Goal: Use online tool/utility: Utilize a website feature to perform a specific function

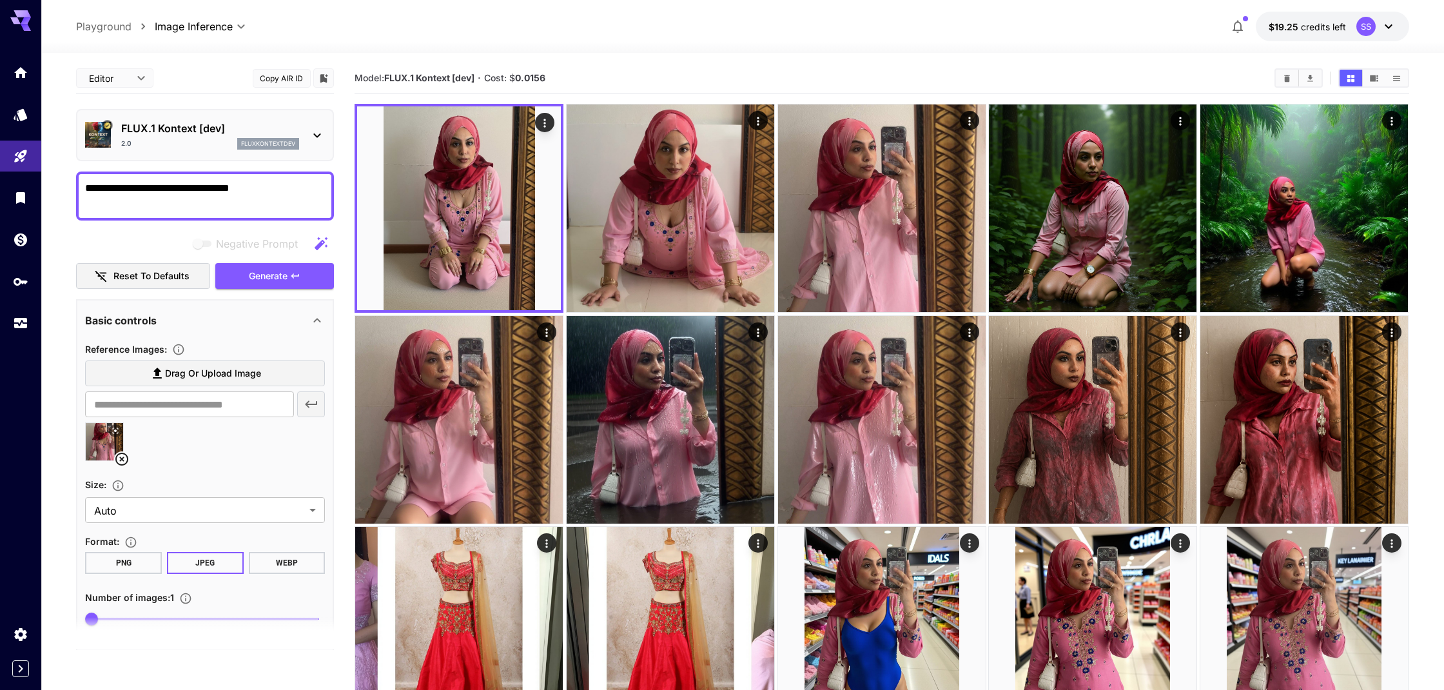
click at [269, 188] on textarea "**********" at bounding box center [205, 196] width 240 height 31
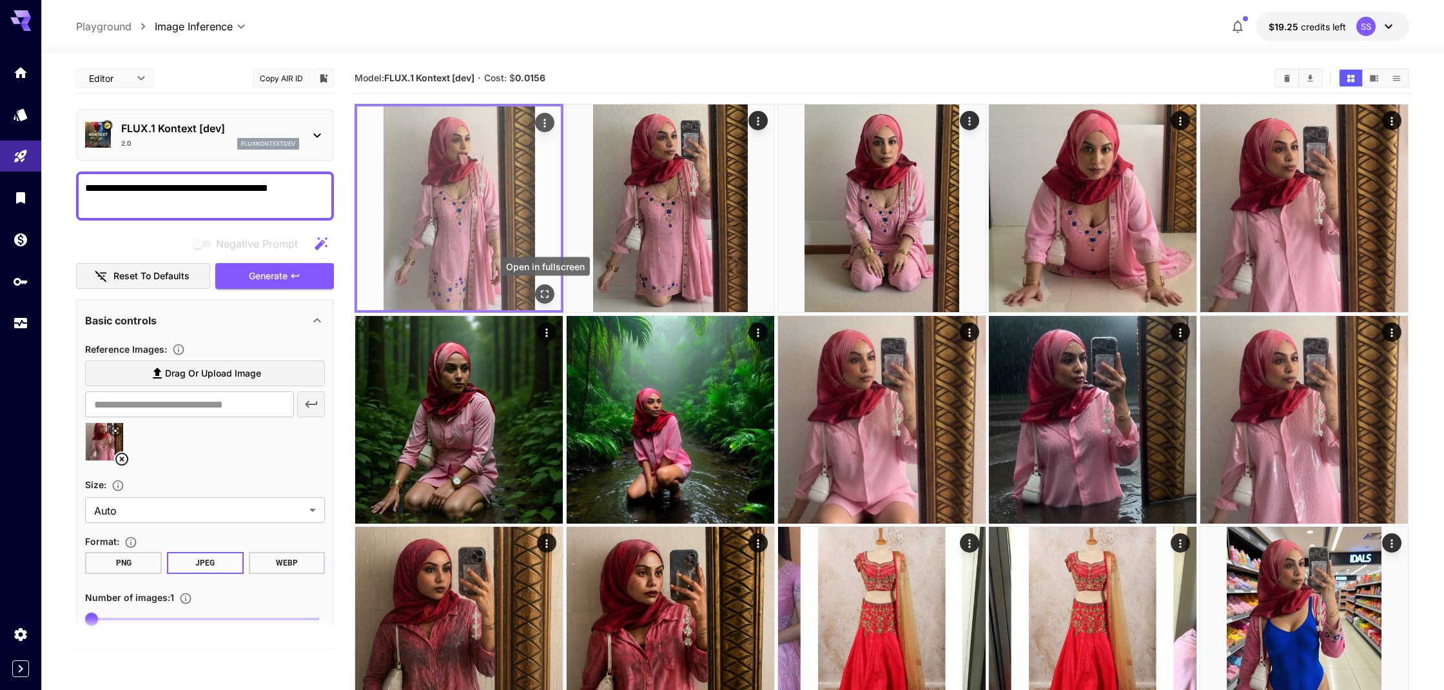
click at [544, 294] on icon "Open in fullscreen" at bounding box center [545, 294] width 13 height 13
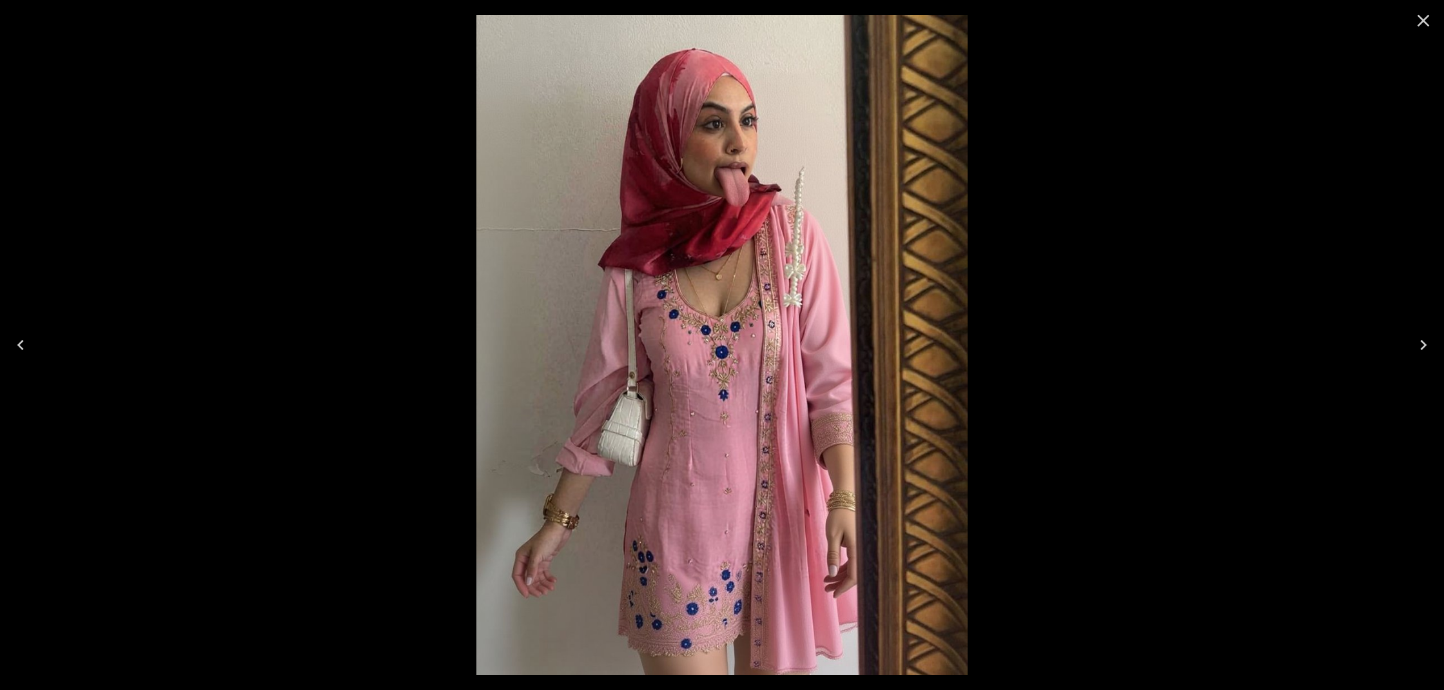
click at [1420, 21] on icon "Close" at bounding box center [1423, 20] width 21 height 21
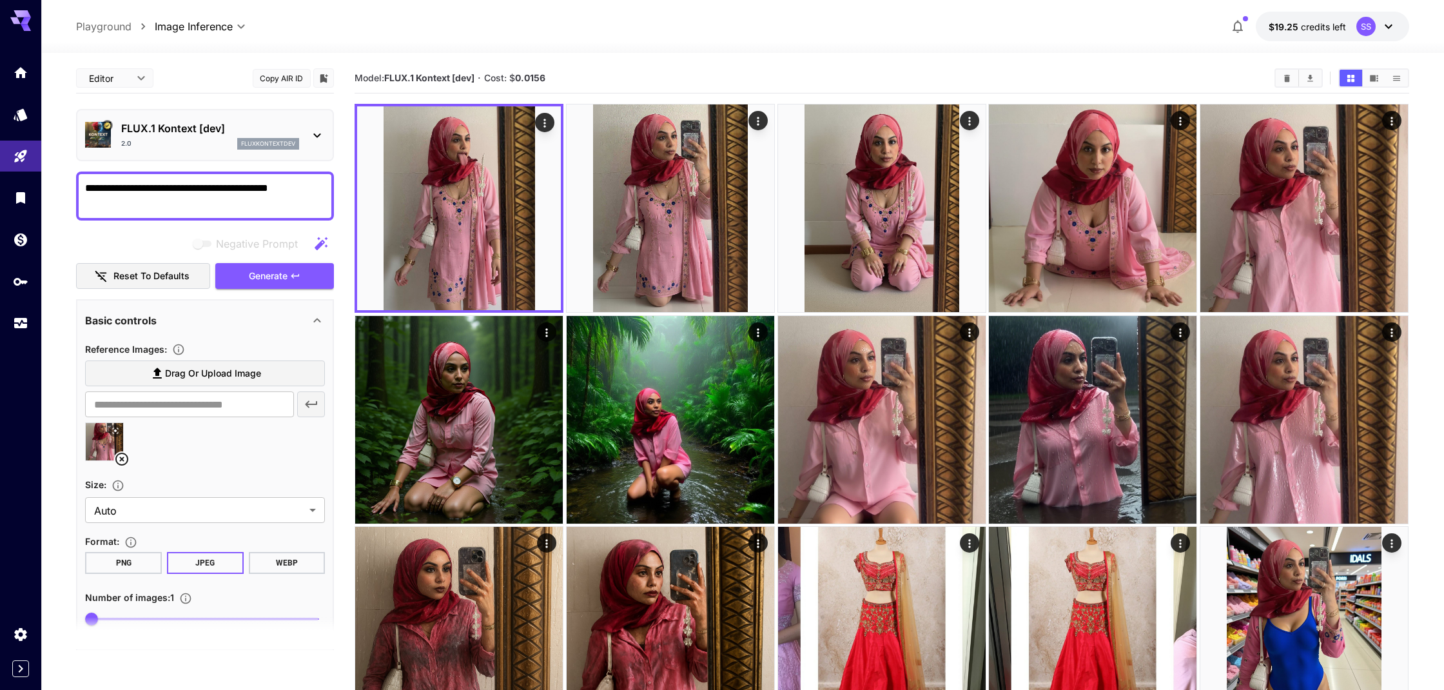
drag, startPoint x: 308, startPoint y: 187, endPoint x: 245, endPoint y: 187, distance: 63.2
click at [245, 187] on textarea "**********" at bounding box center [205, 196] width 240 height 31
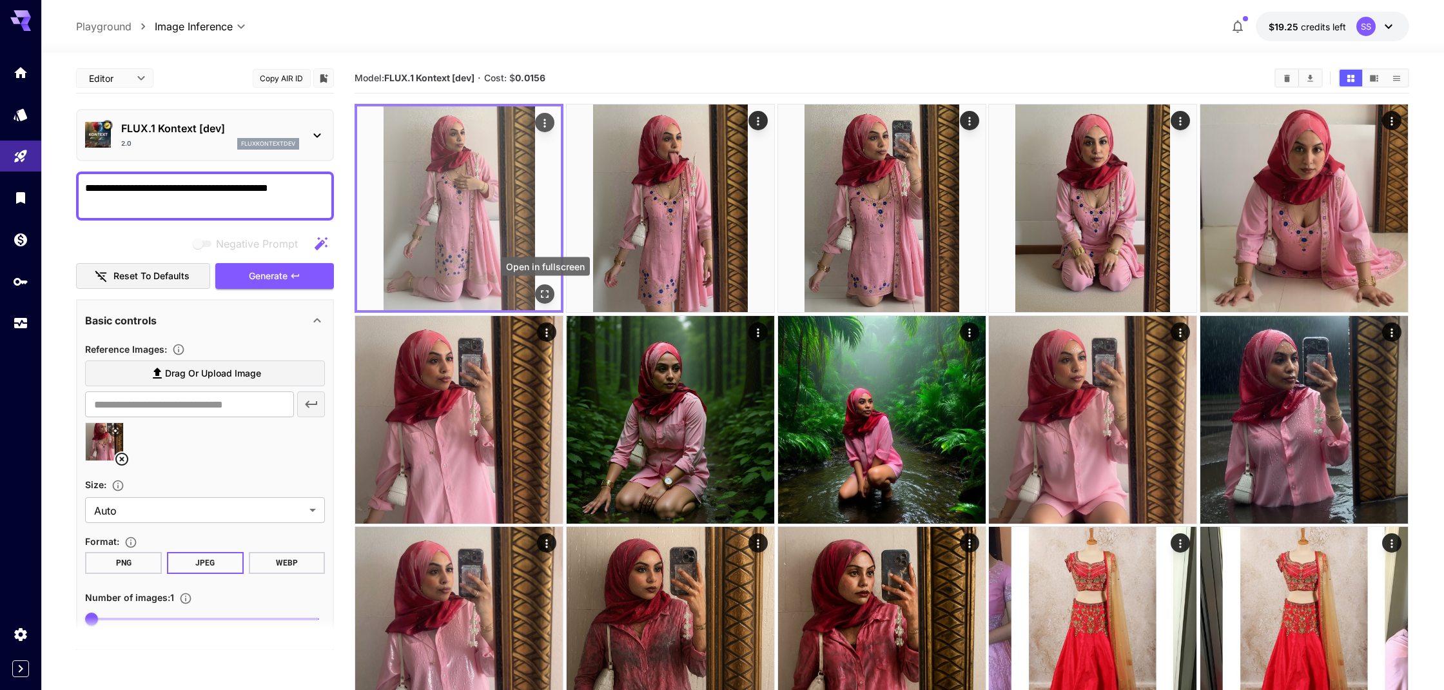
click at [549, 293] on icon "Open in fullscreen" at bounding box center [545, 294] width 13 height 13
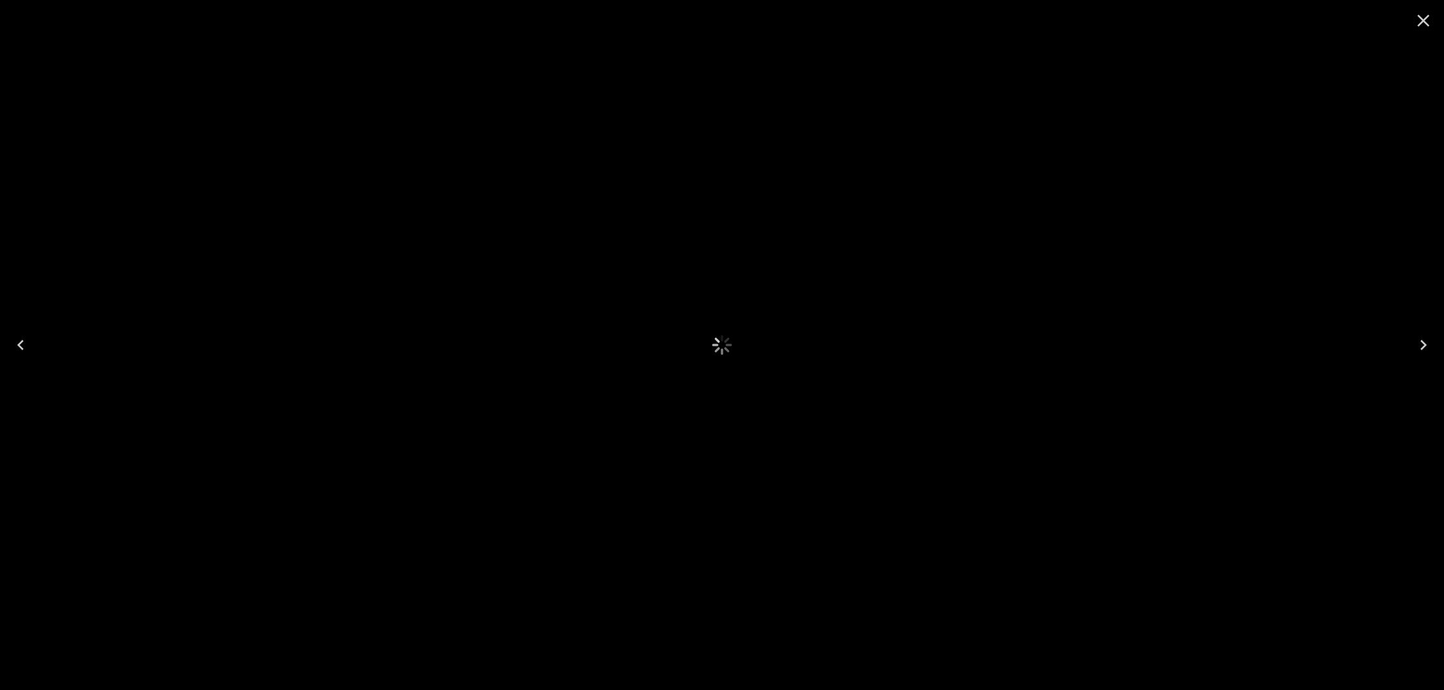
scroll to position [0, 1]
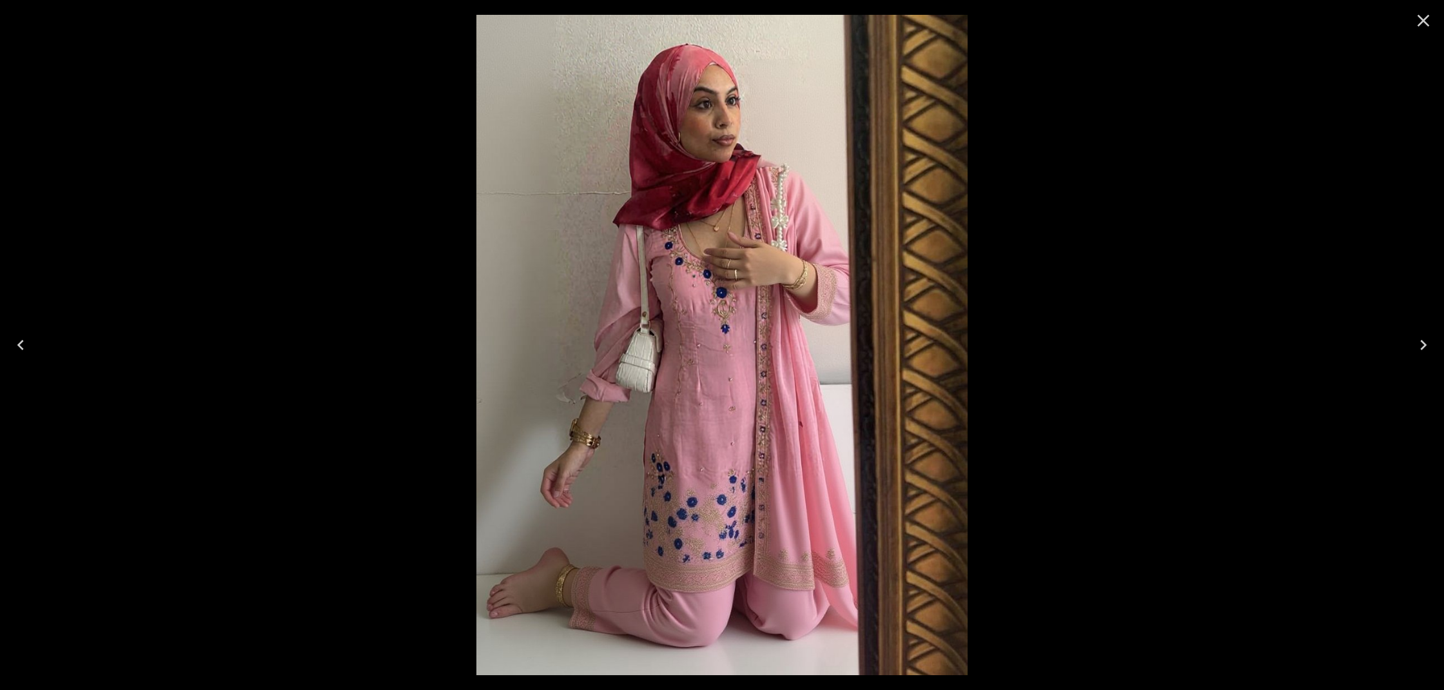
click at [1423, 22] on icon "Close" at bounding box center [1423, 20] width 21 height 21
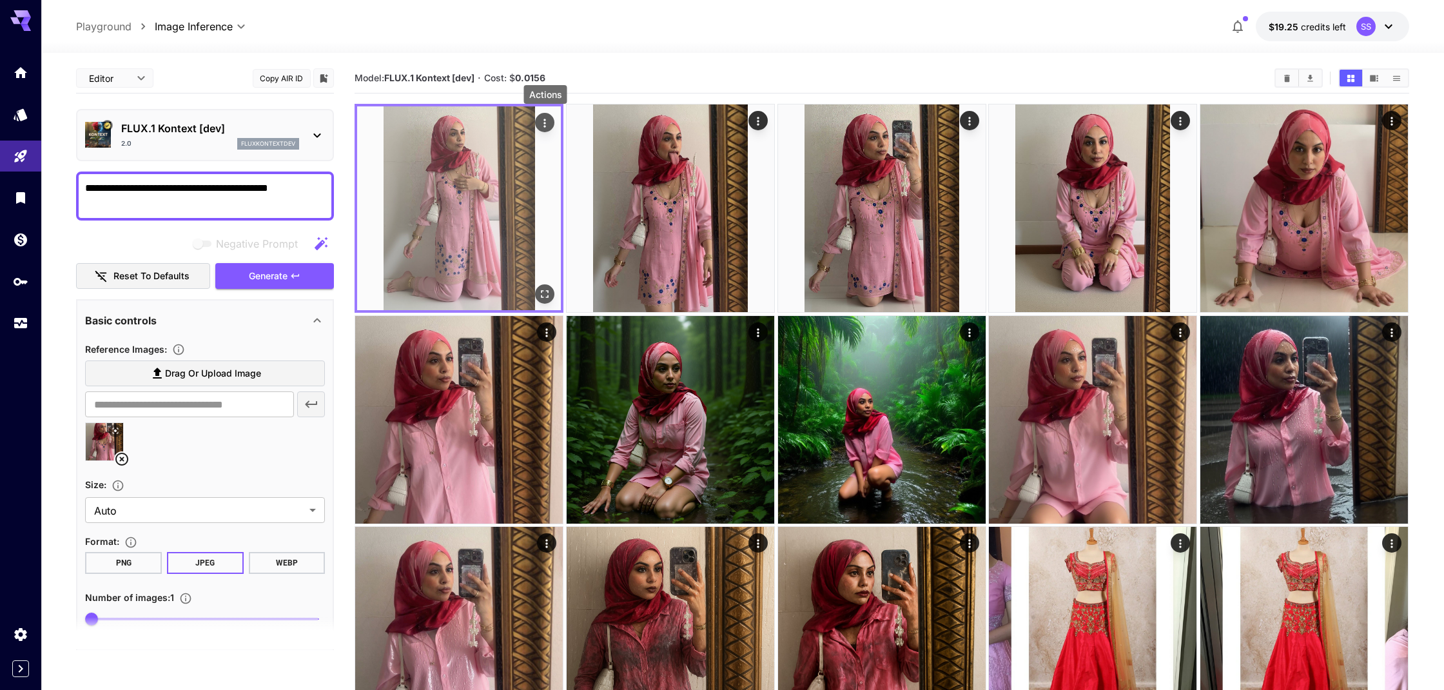
click at [549, 122] on icon "Actions" at bounding box center [545, 123] width 13 height 13
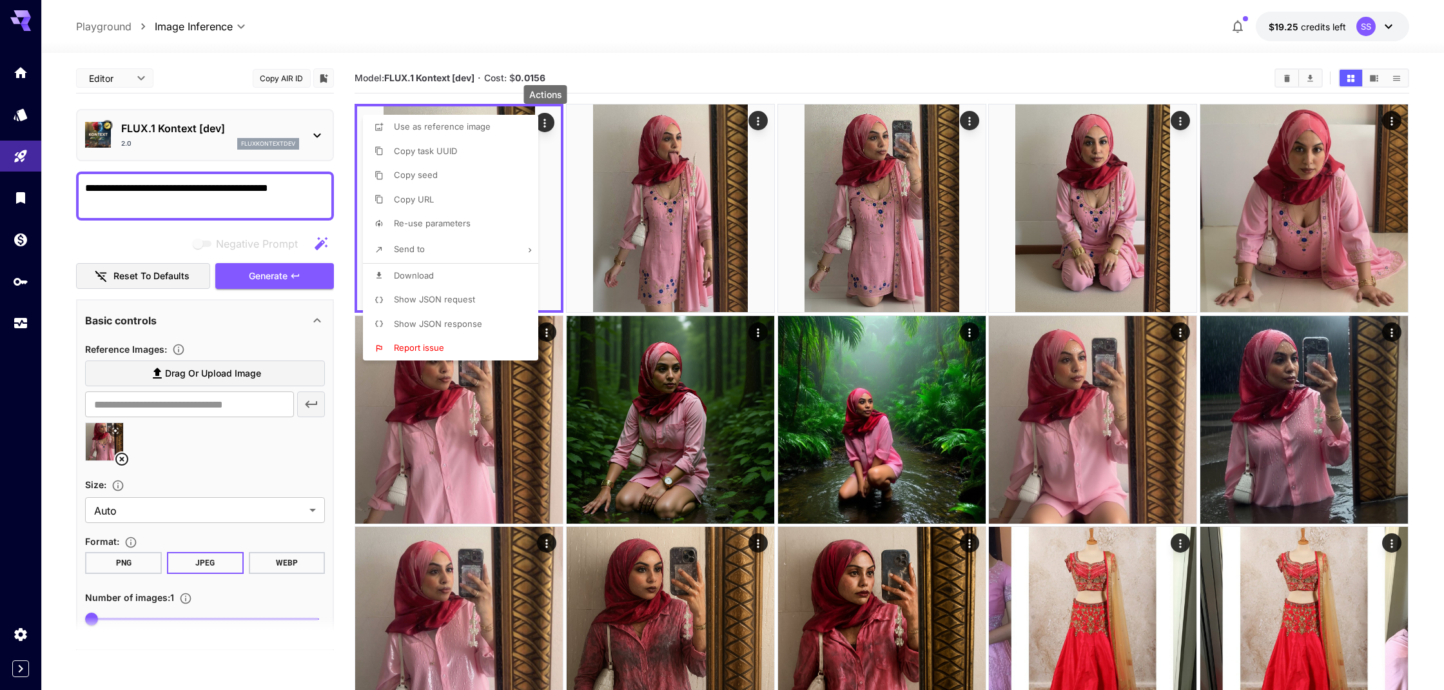
click at [420, 273] on span "Download" at bounding box center [414, 275] width 40 height 10
click at [641, 83] on div at bounding box center [722, 345] width 1444 height 690
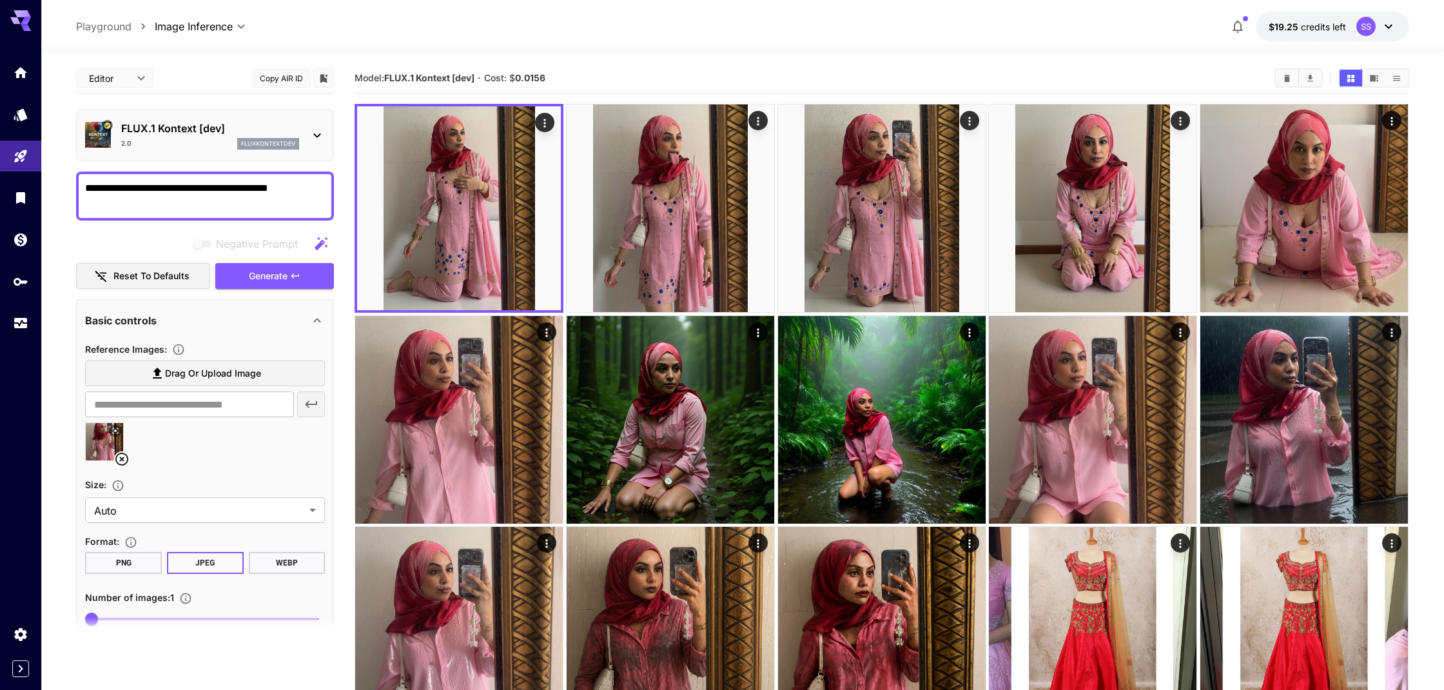
scroll to position [0, 0]
click at [313, 188] on textarea "**********" at bounding box center [205, 196] width 240 height 31
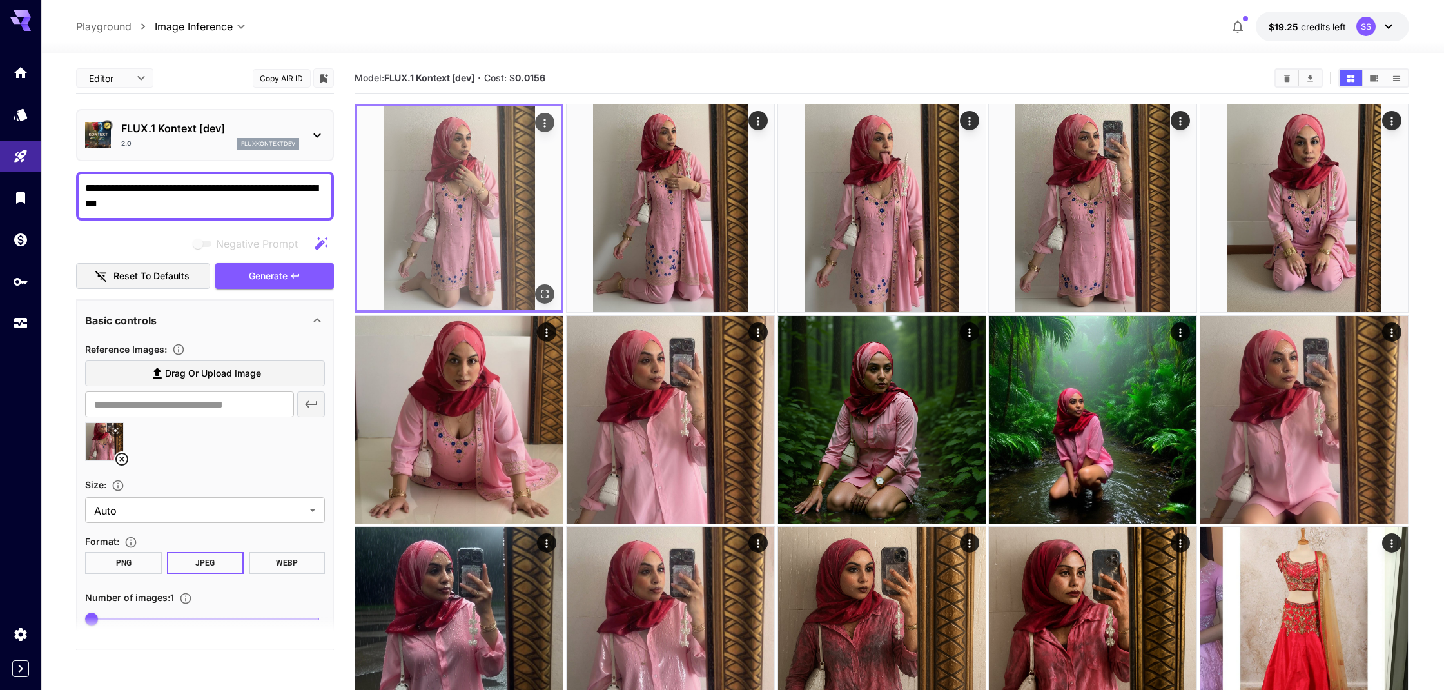
scroll to position [13, 0]
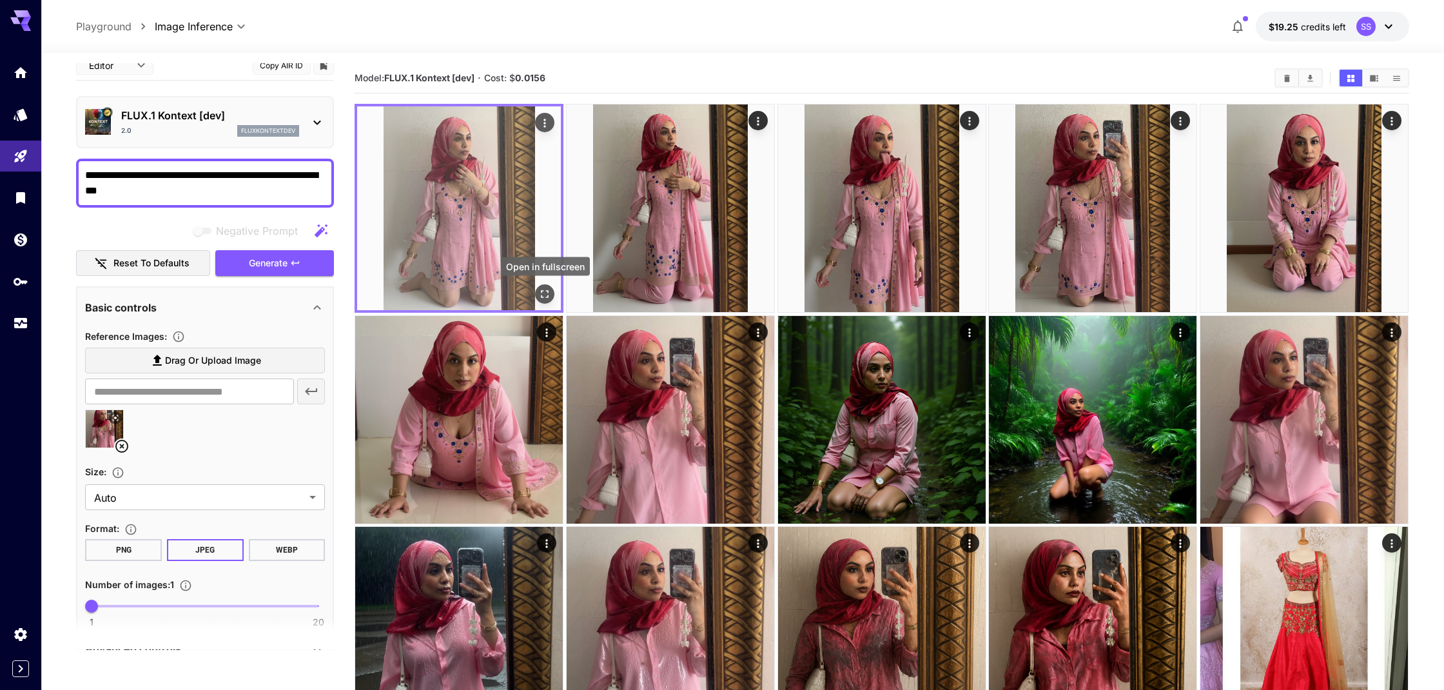
click at [546, 292] on icon "Open in fullscreen" at bounding box center [545, 294] width 13 height 13
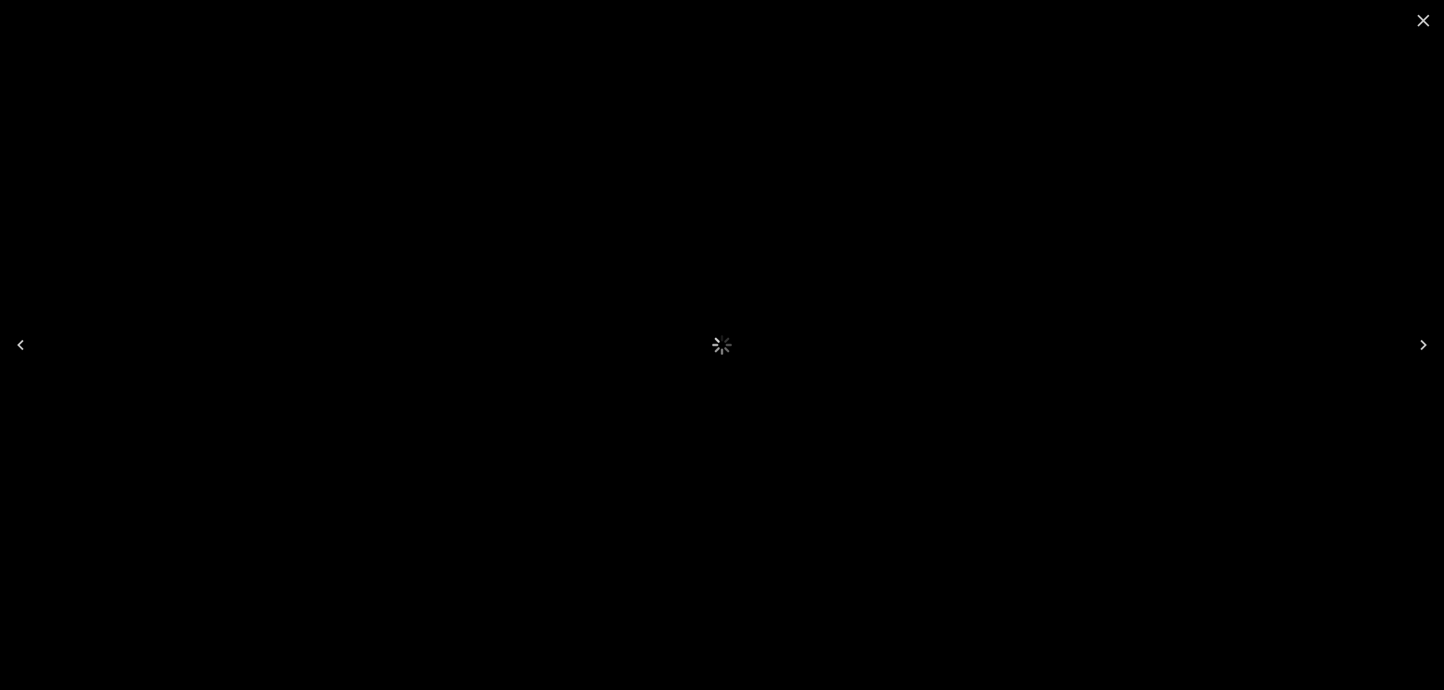
scroll to position [1, 0]
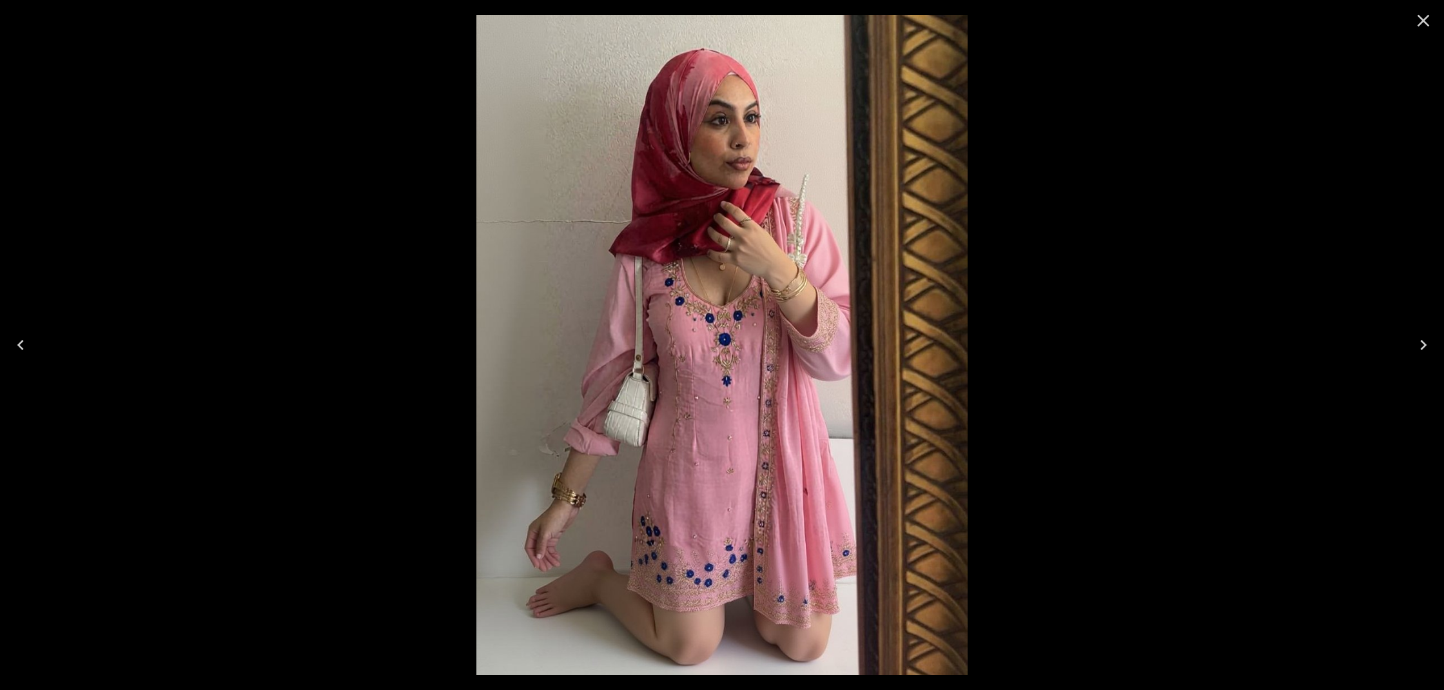
click at [1424, 26] on icon "Close" at bounding box center [1423, 20] width 21 height 21
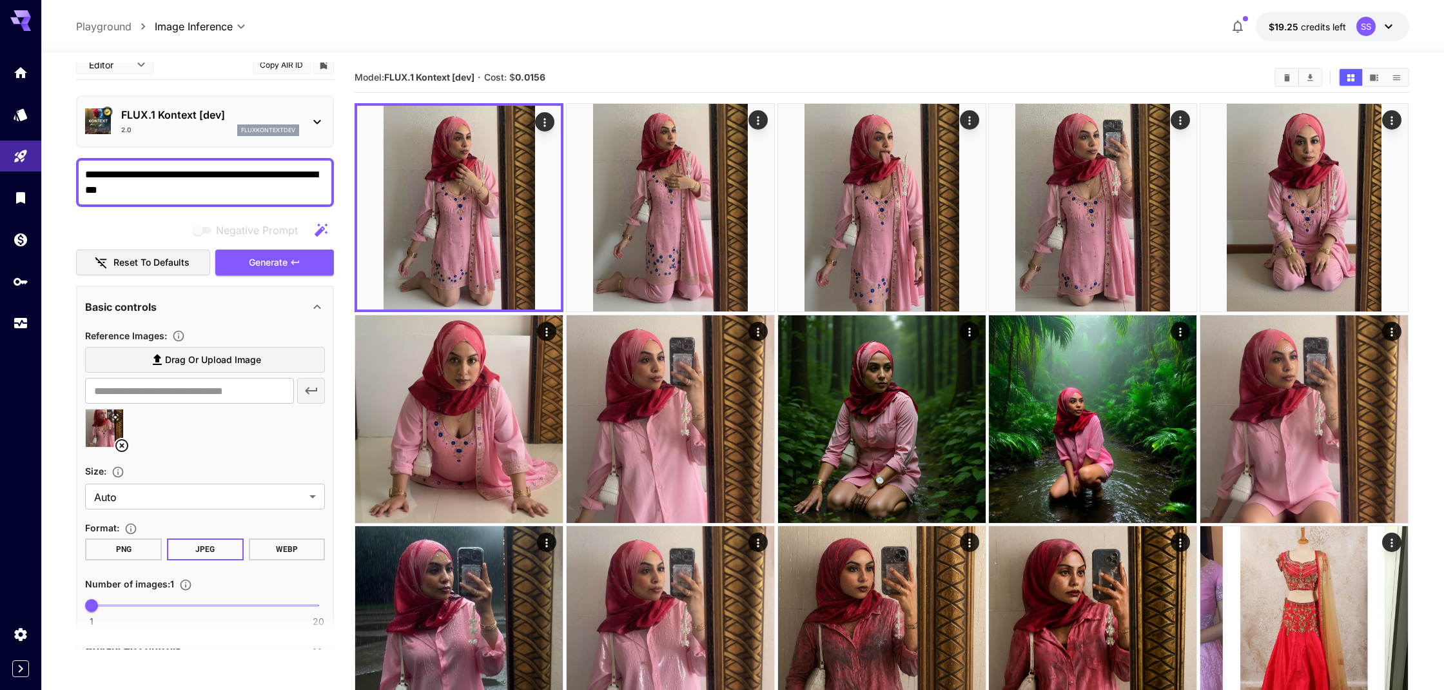
drag, startPoint x: 154, startPoint y: 188, endPoint x: 220, endPoint y: 175, distance: 67.8
click at [220, 175] on textarea "**********" at bounding box center [205, 182] width 240 height 31
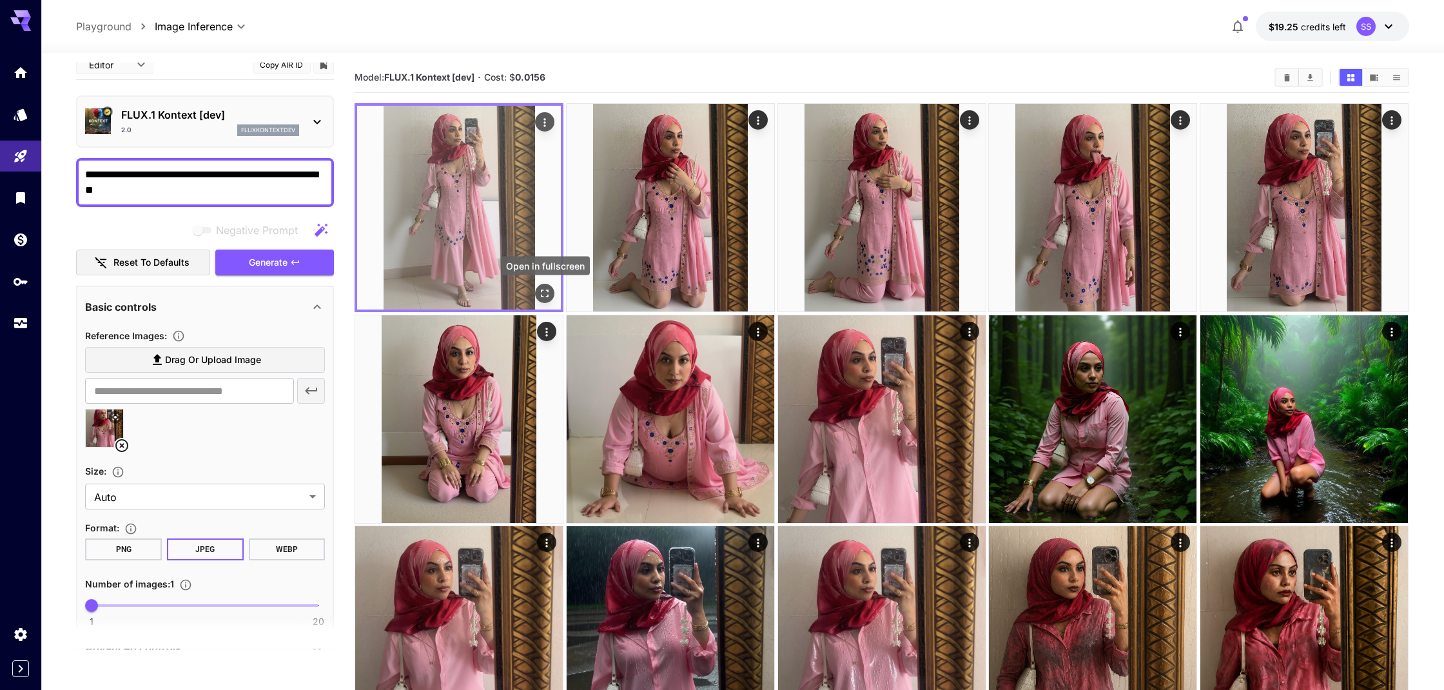
click at [549, 291] on icon "Open in fullscreen" at bounding box center [545, 293] width 13 height 13
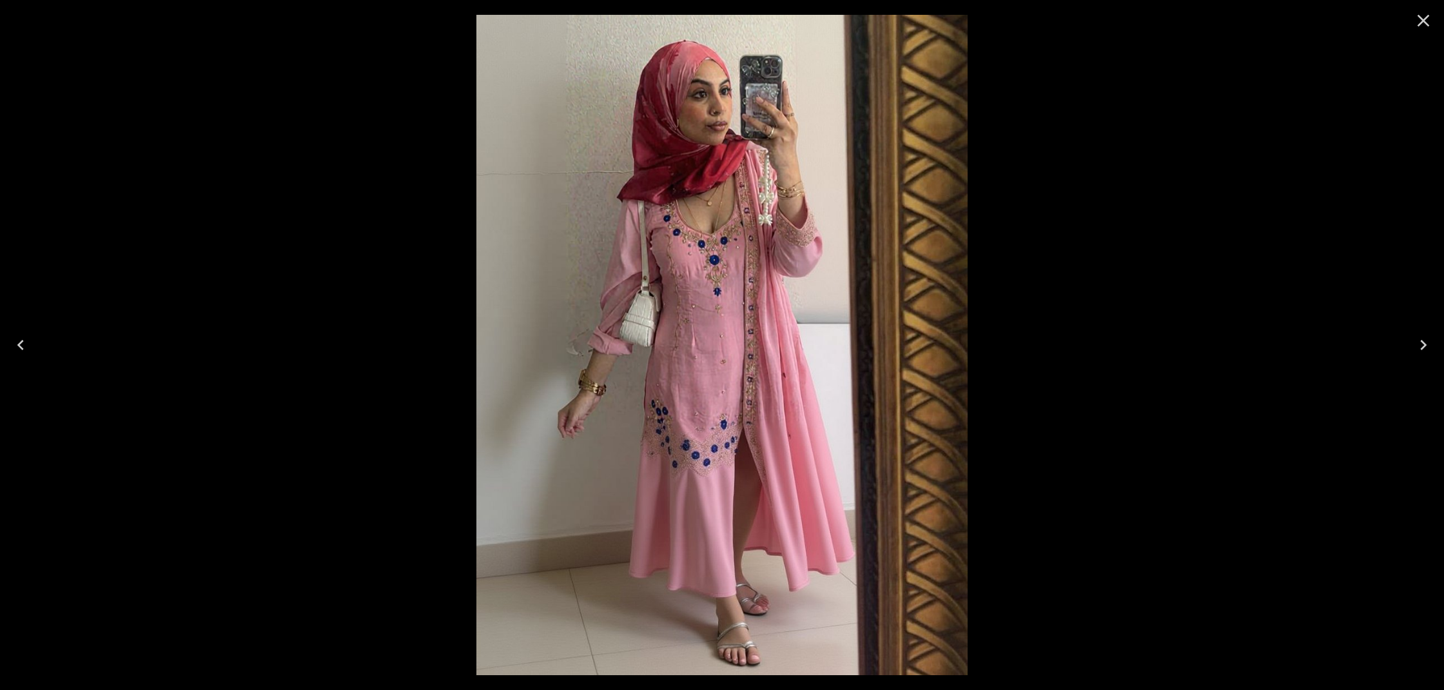
click at [1421, 19] on icon "Close" at bounding box center [1424, 21] width 12 height 12
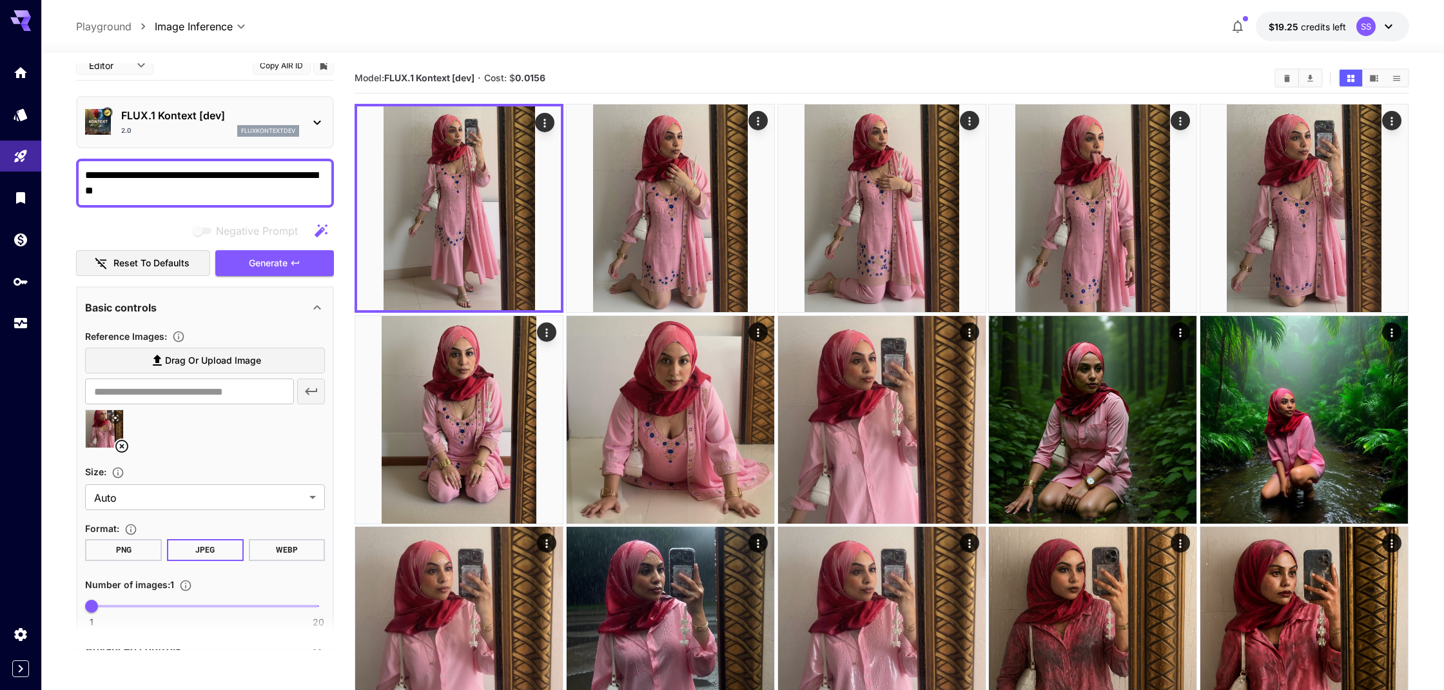
scroll to position [0, 0]
click at [298, 173] on textarea "**********" at bounding box center [205, 183] width 240 height 31
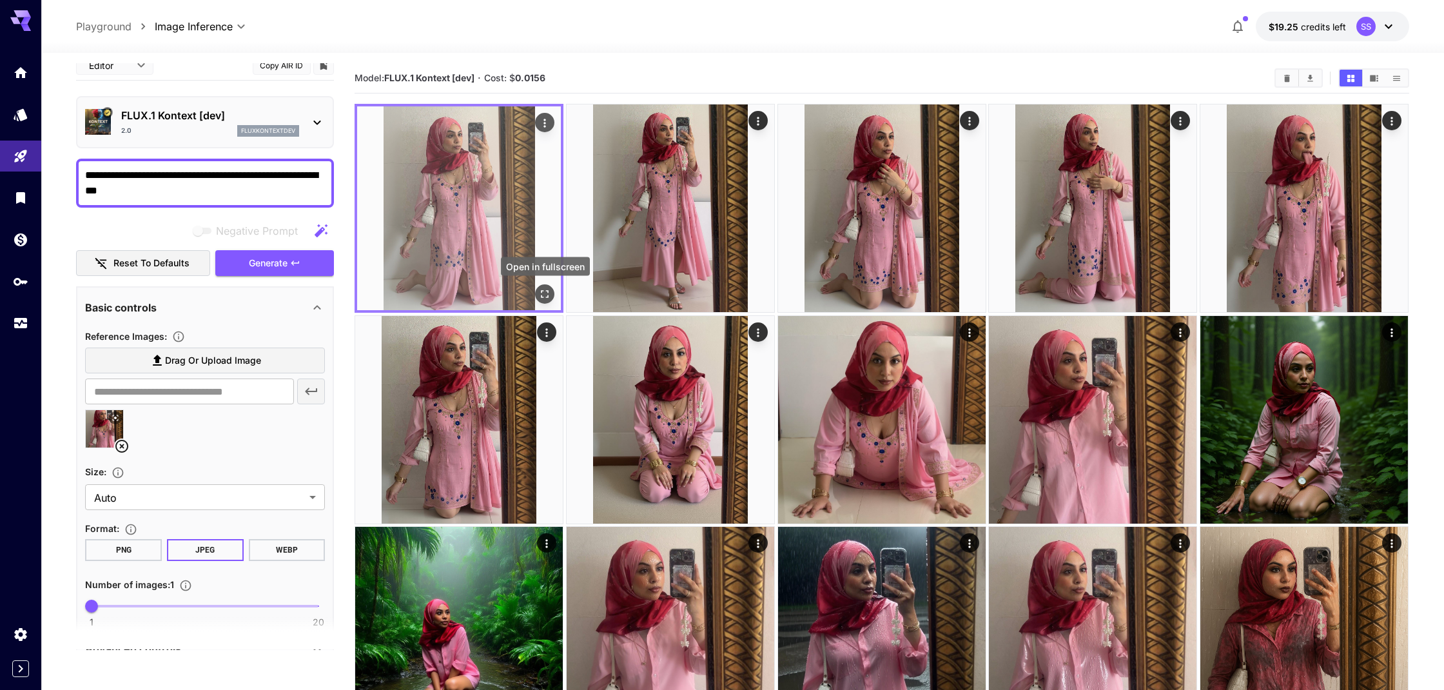
click at [553, 293] on button "Open in fullscreen" at bounding box center [545, 293] width 19 height 19
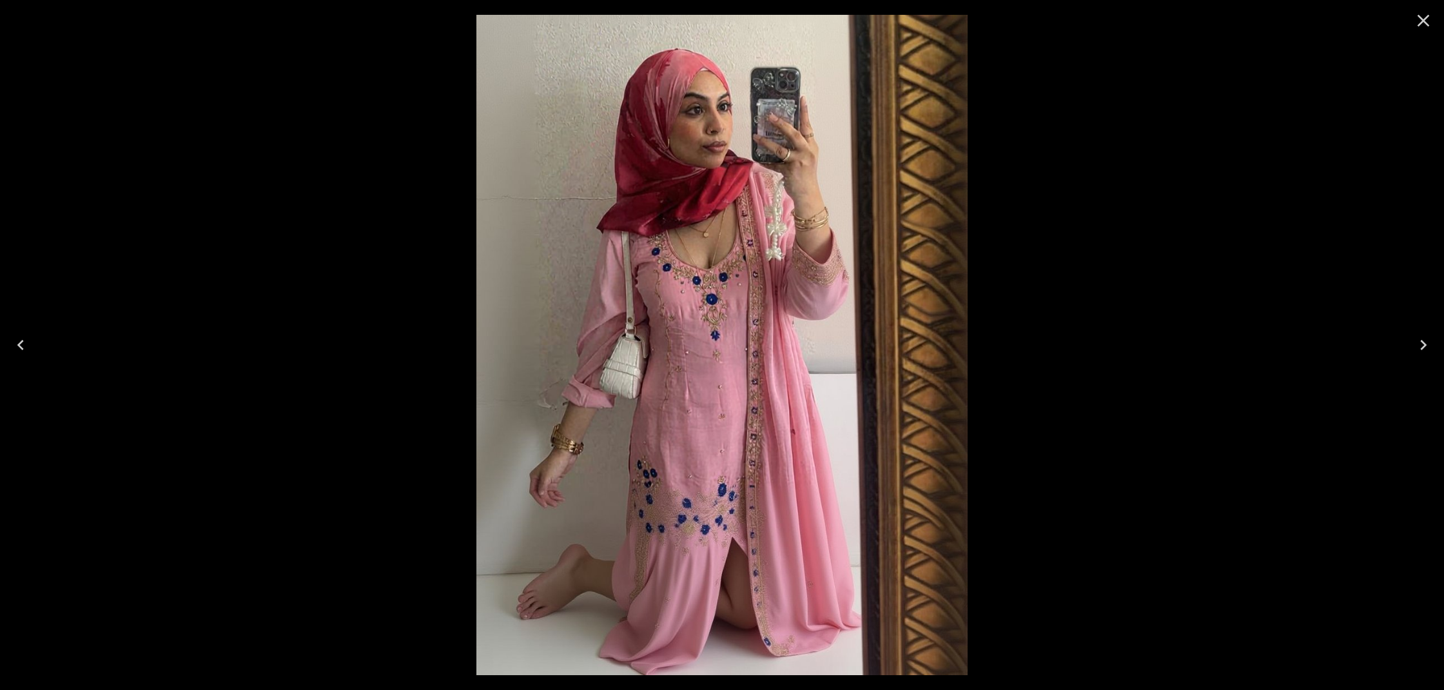
click at [1421, 26] on icon "Close" at bounding box center [1423, 20] width 21 height 21
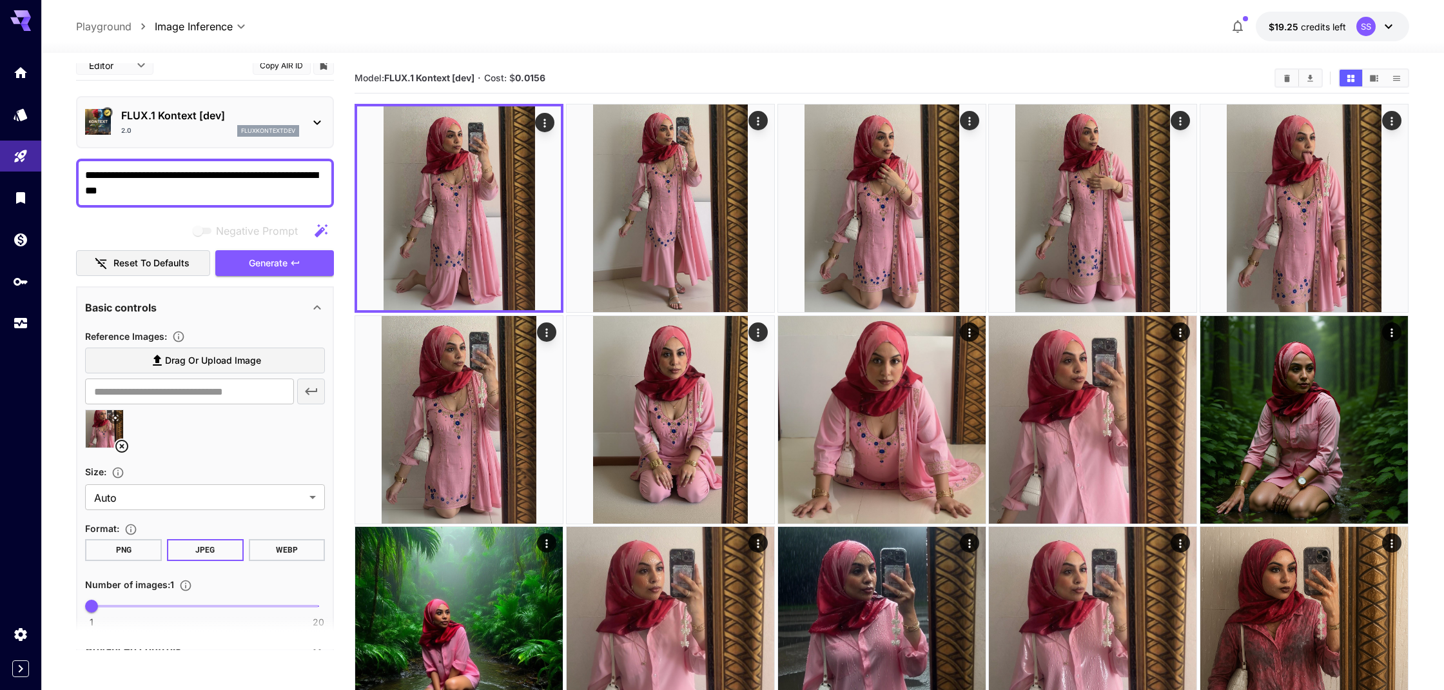
drag, startPoint x: 149, startPoint y: 191, endPoint x: 222, endPoint y: 174, distance: 75.4
click at [222, 174] on textarea "**********" at bounding box center [205, 183] width 240 height 31
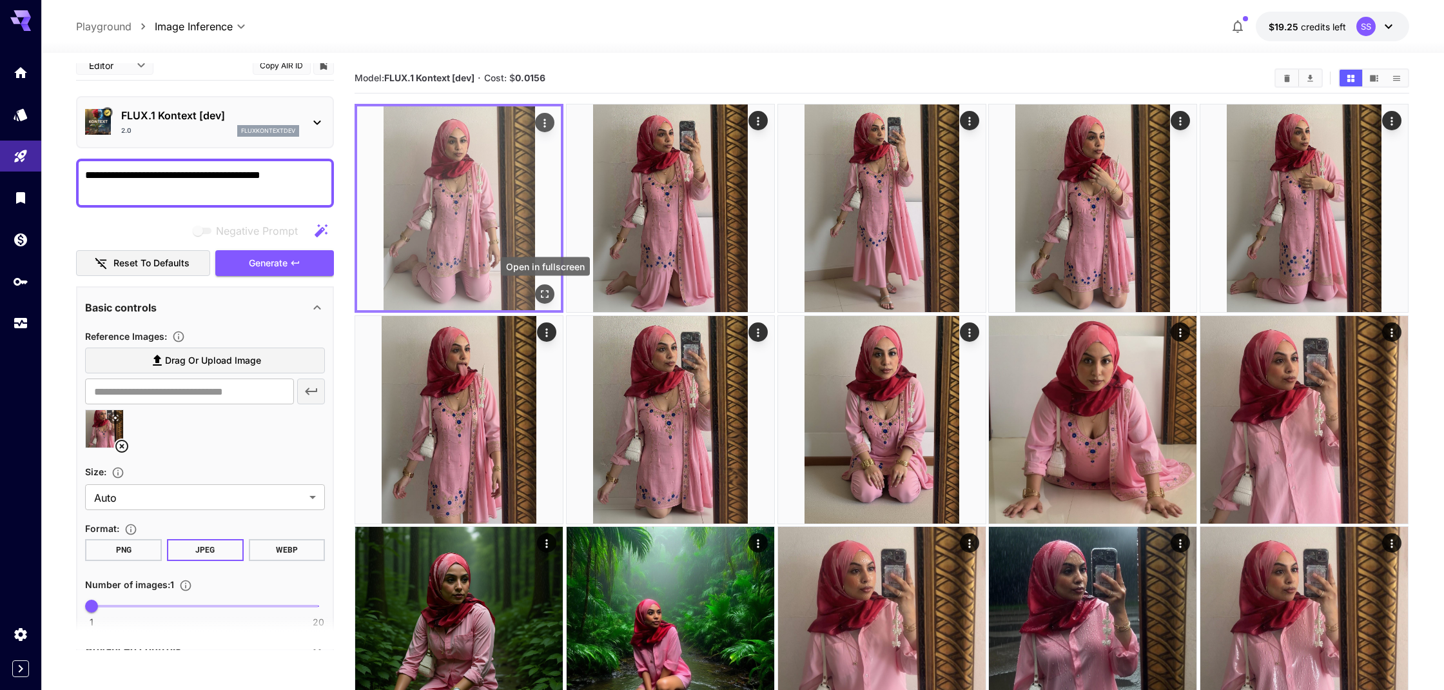
click at [545, 293] on icon "Open in fullscreen" at bounding box center [545, 294] width 13 height 13
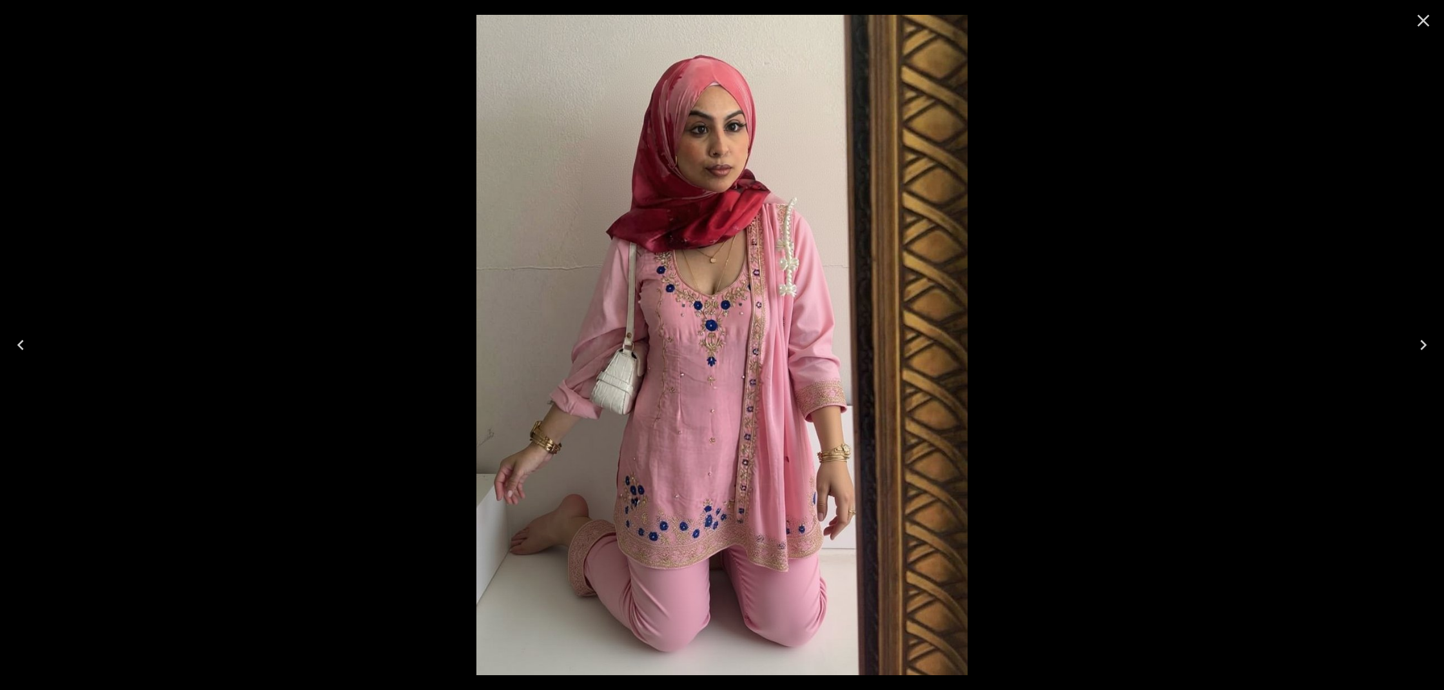
click at [1416, 26] on icon "Close" at bounding box center [1423, 20] width 21 height 21
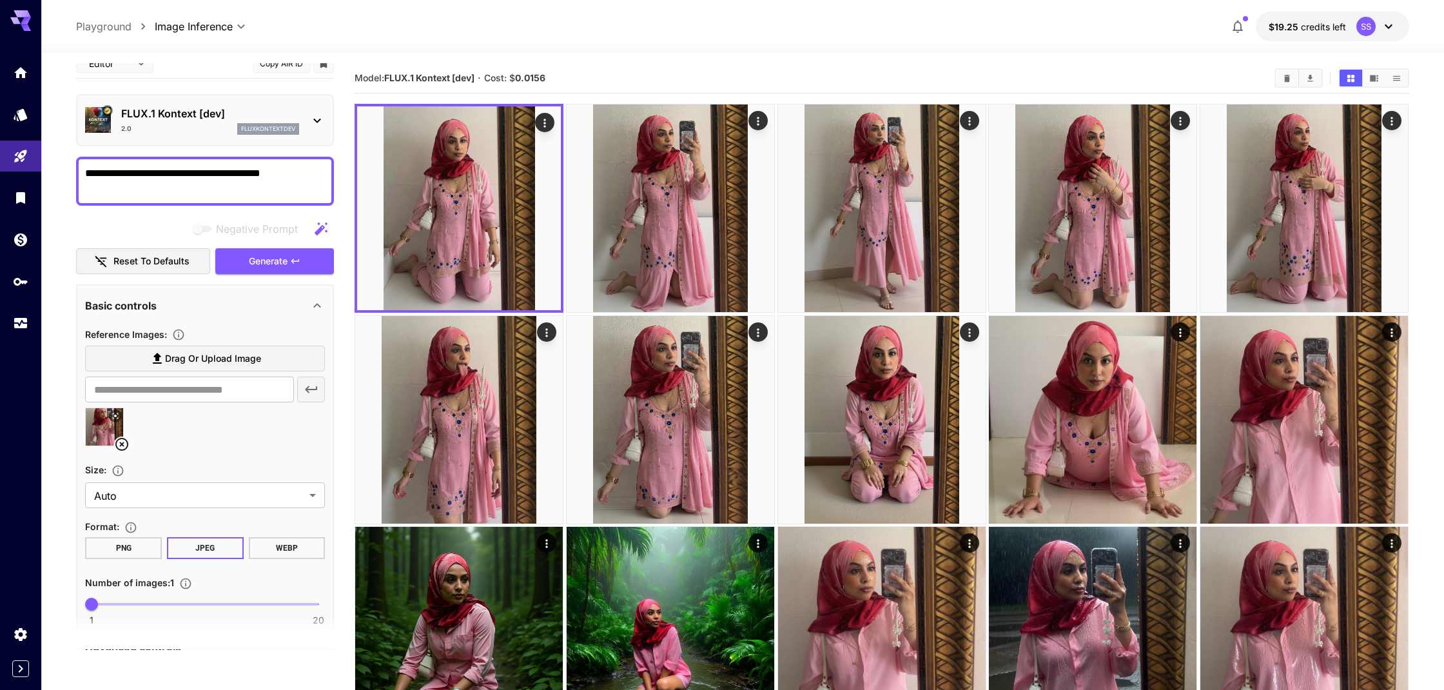
scroll to position [16, 0]
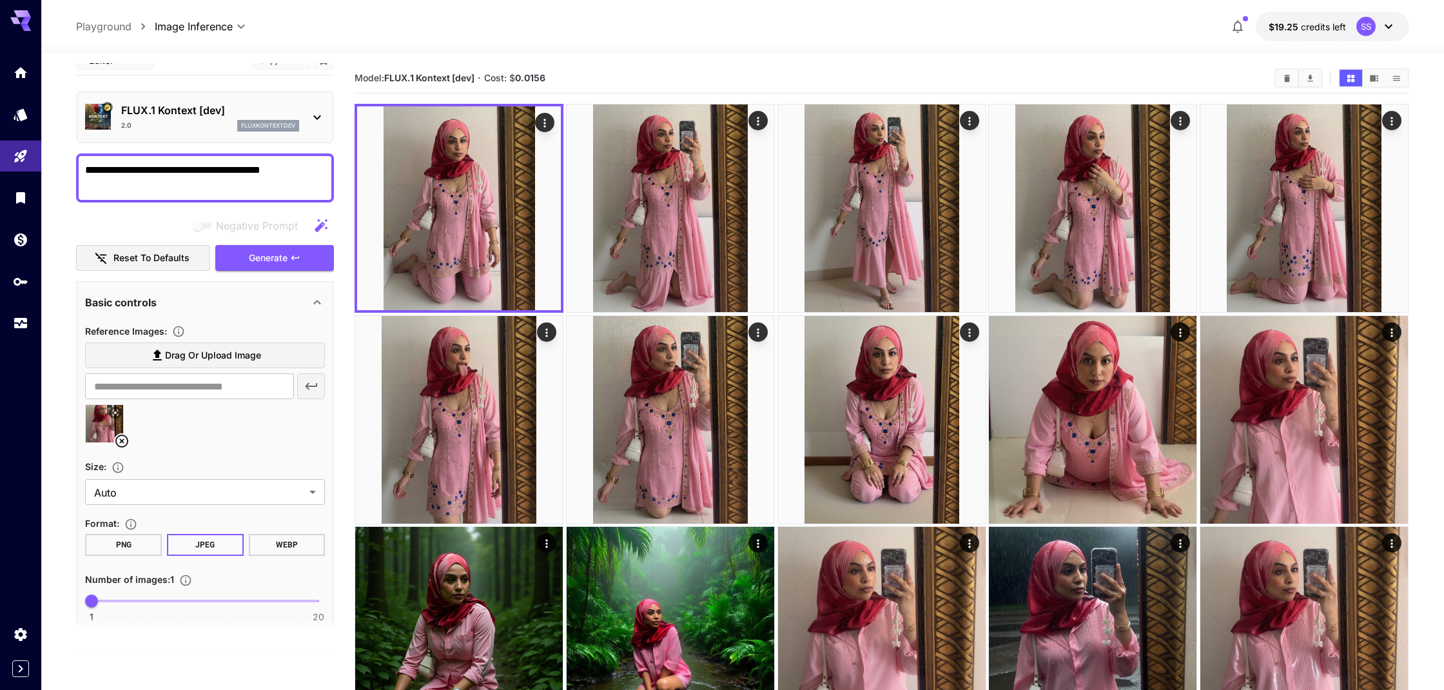
drag, startPoint x: 307, startPoint y: 173, endPoint x: 220, endPoint y: 171, distance: 87.1
click at [220, 171] on textarea "**********" at bounding box center [205, 177] width 240 height 31
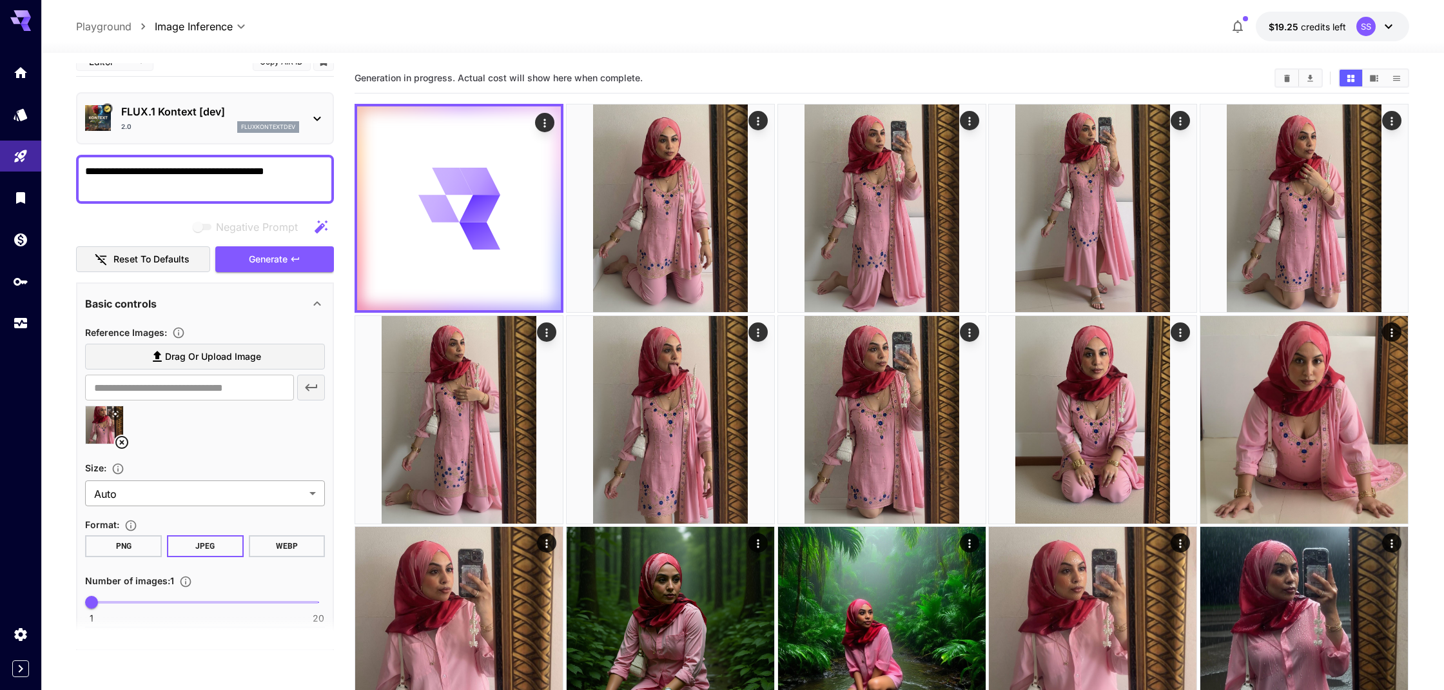
scroll to position [15, 0]
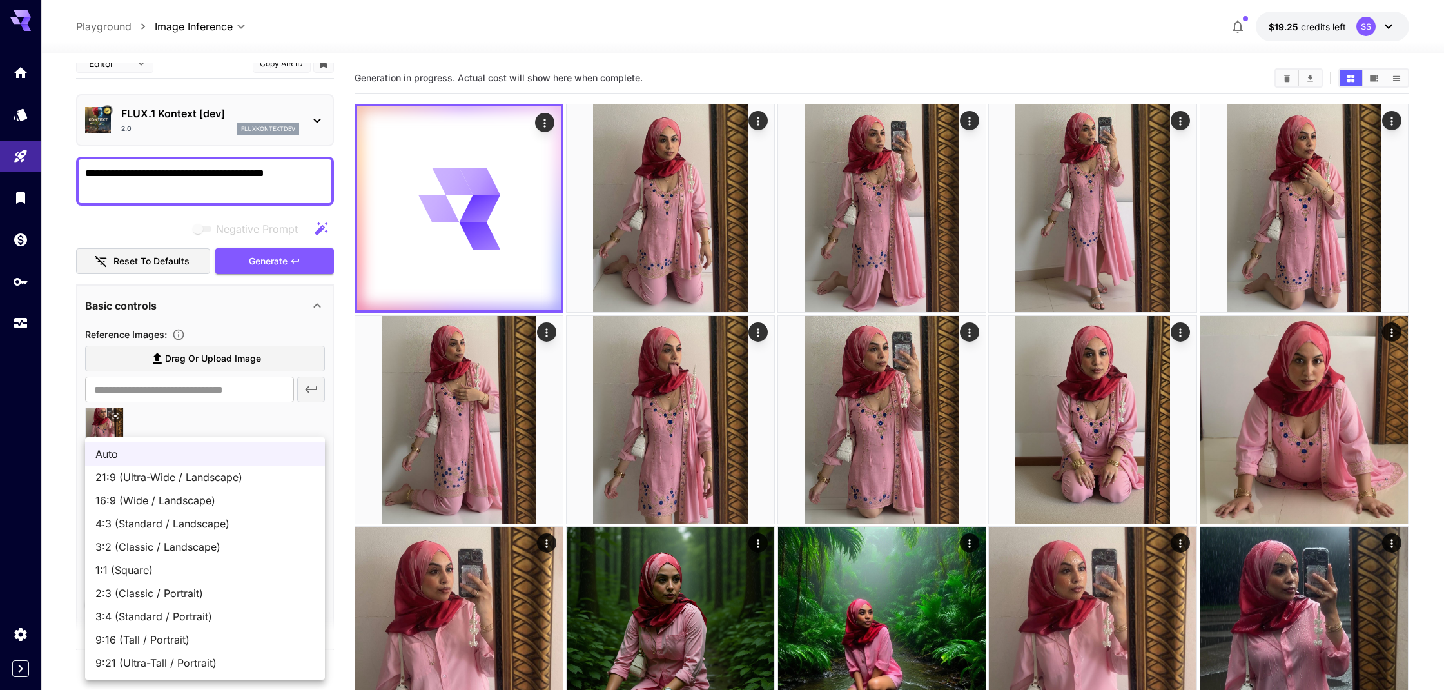
click at [56, 443] on div at bounding box center [722, 345] width 1444 height 690
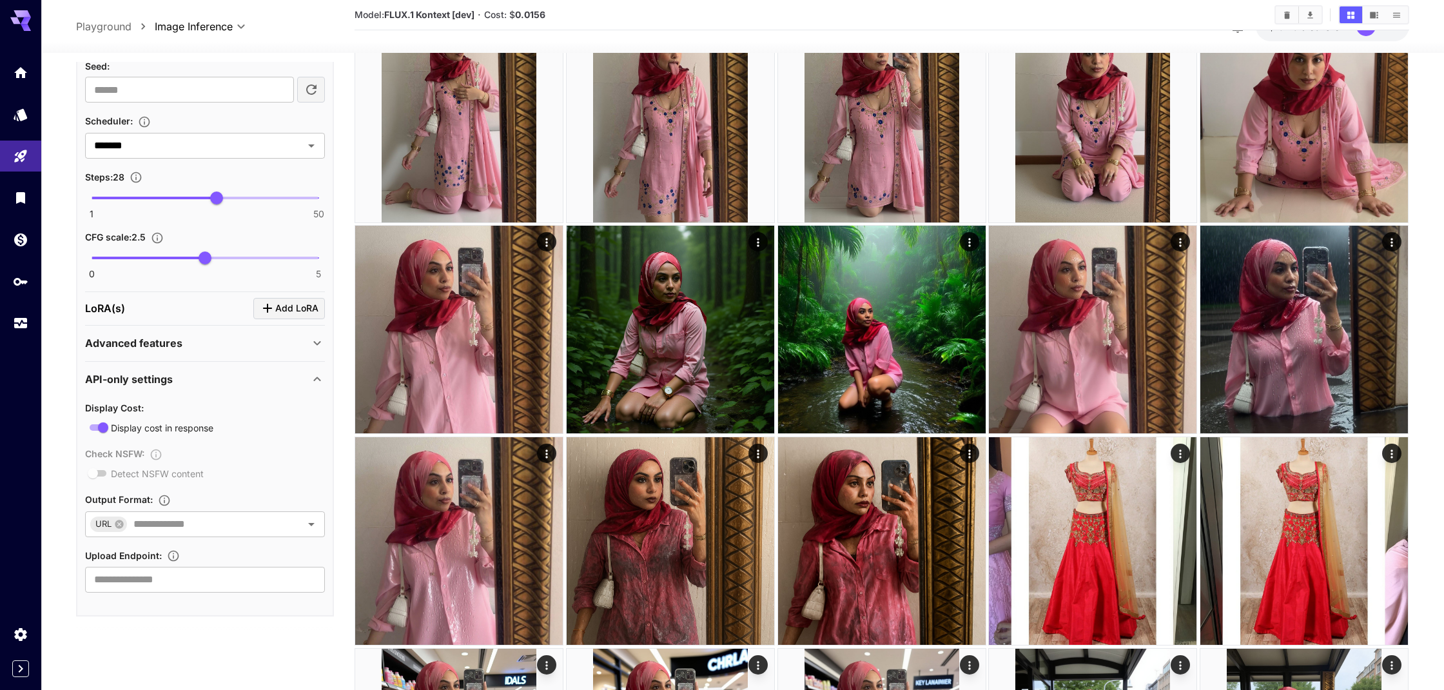
scroll to position [632, 0]
click at [306, 525] on icon "Open" at bounding box center [311, 525] width 15 height 15
click at [306, 525] on icon "Close" at bounding box center [311, 525] width 15 height 15
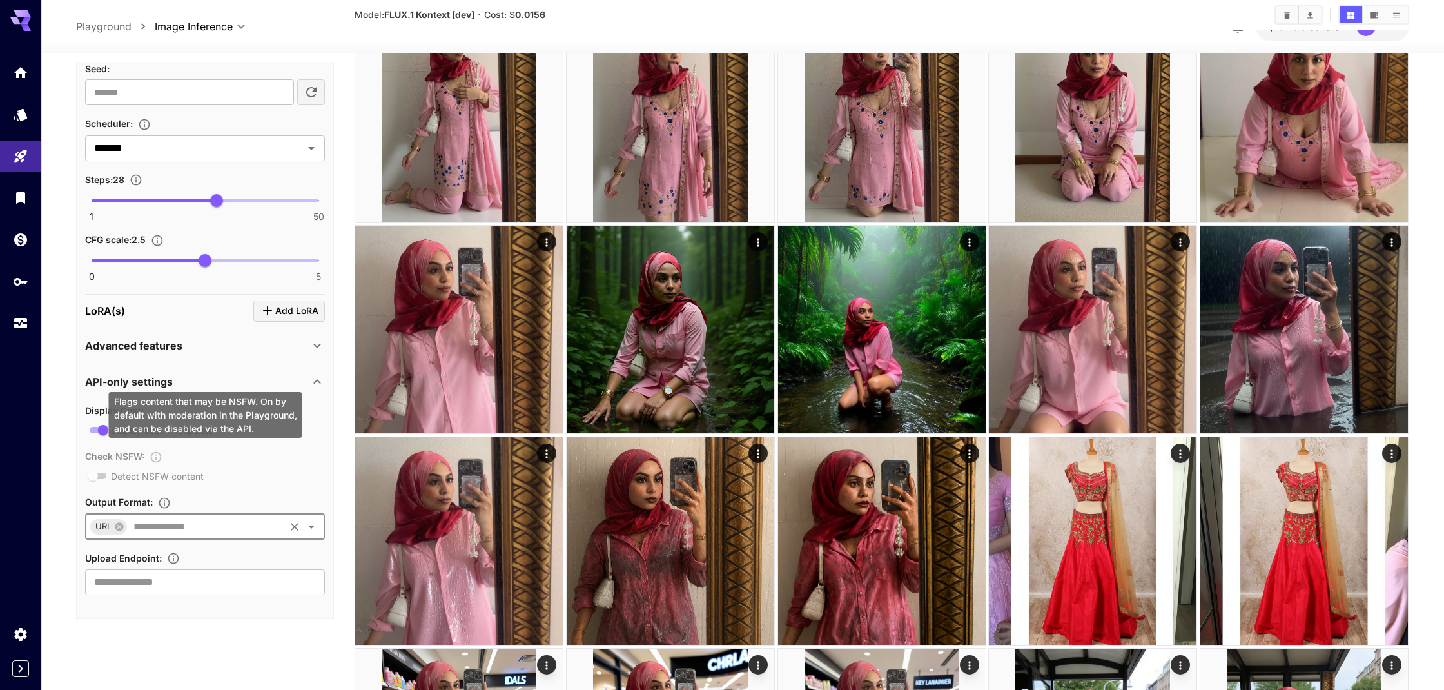
scroll to position [629, 0]
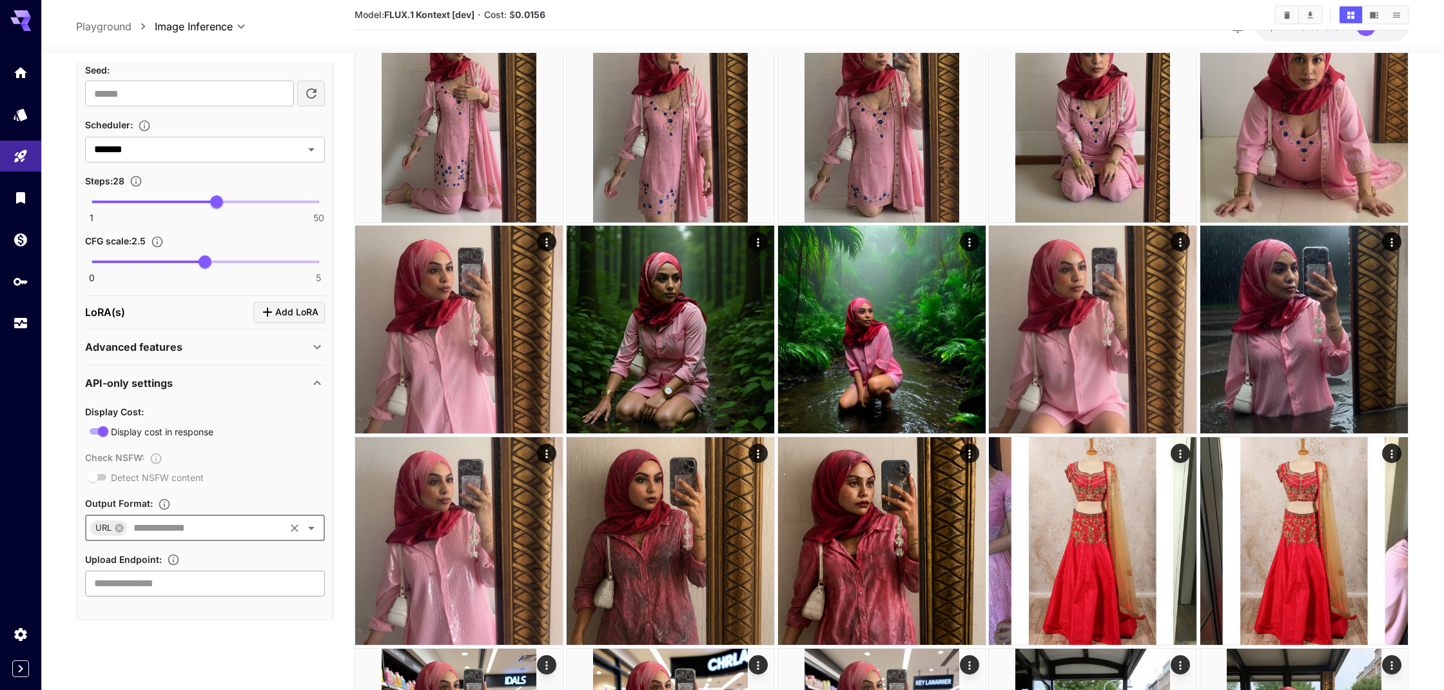
click at [209, 585] on input "text" at bounding box center [205, 584] width 240 height 26
click at [177, 587] on input "text" at bounding box center [205, 584] width 240 height 26
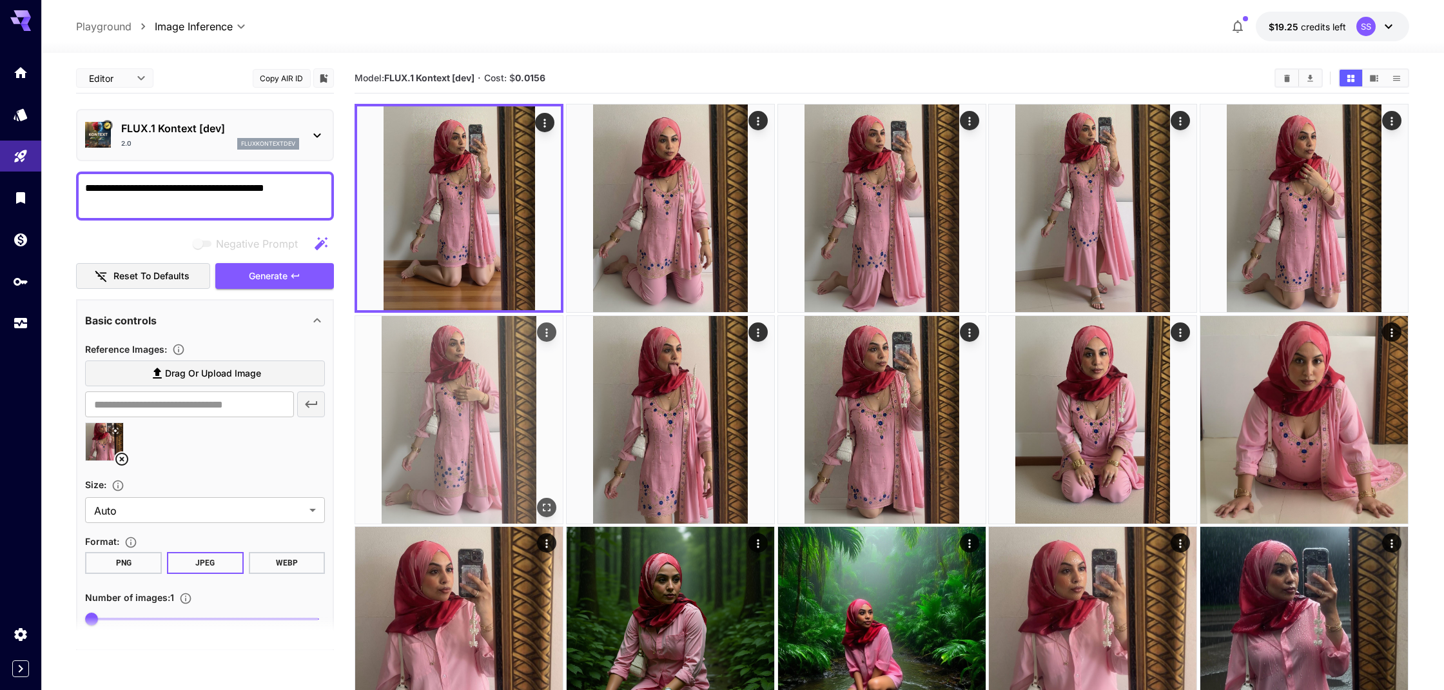
scroll to position [1, 0]
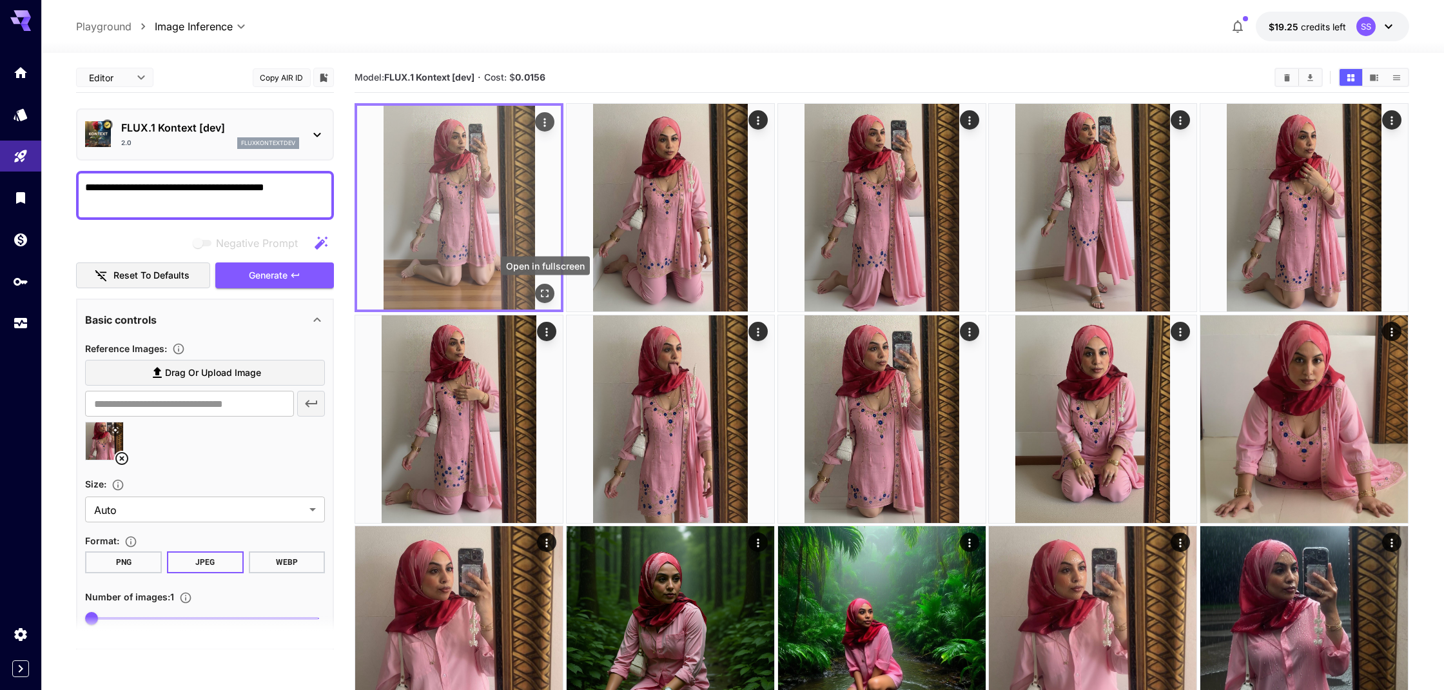
click at [542, 293] on icon "Open in fullscreen" at bounding box center [545, 293] width 13 height 13
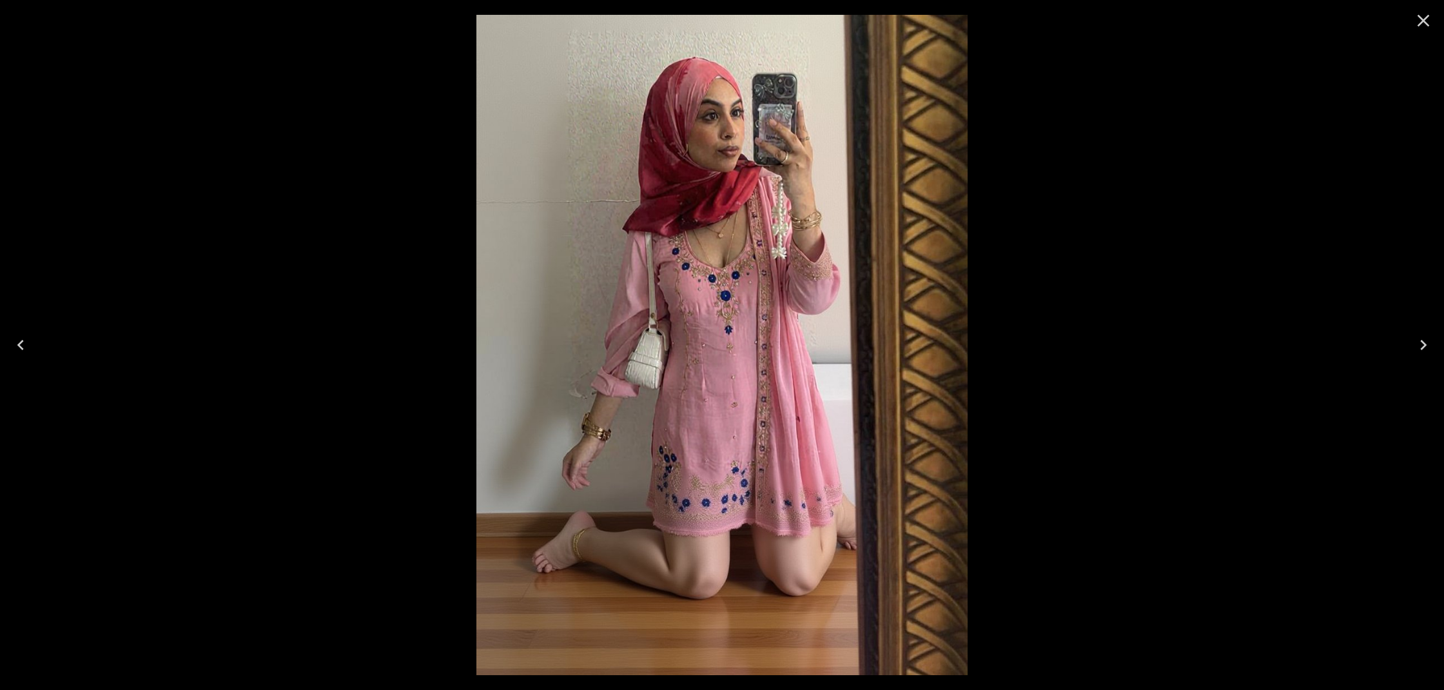
click at [1431, 24] on icon "Close" at bounding box center [1423, 20] width 21 height 21
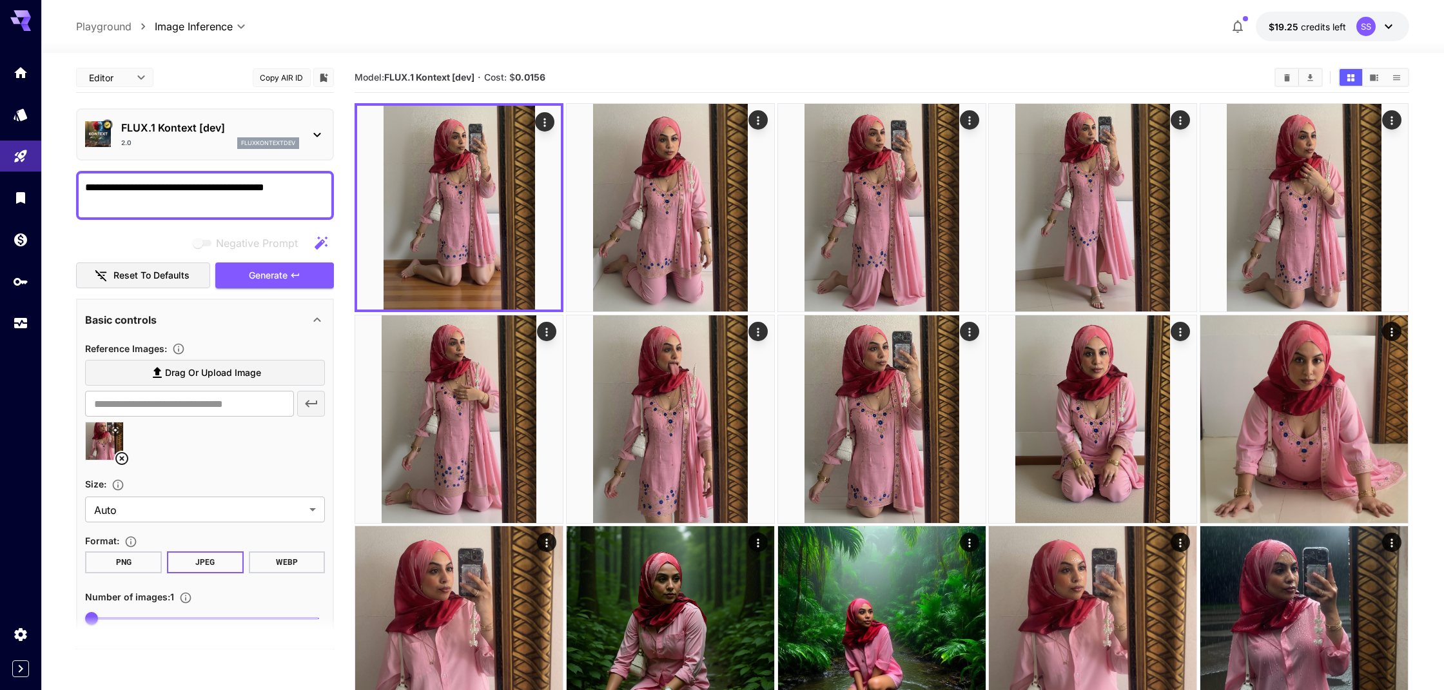
drag, startPoint x: 220, startPoint y: 186, endPoint x: 76, endPoint y: 188, distance: 144.4
click at [76, 188] on div "**********" at bounding box center [205, 195] width 258 height 49
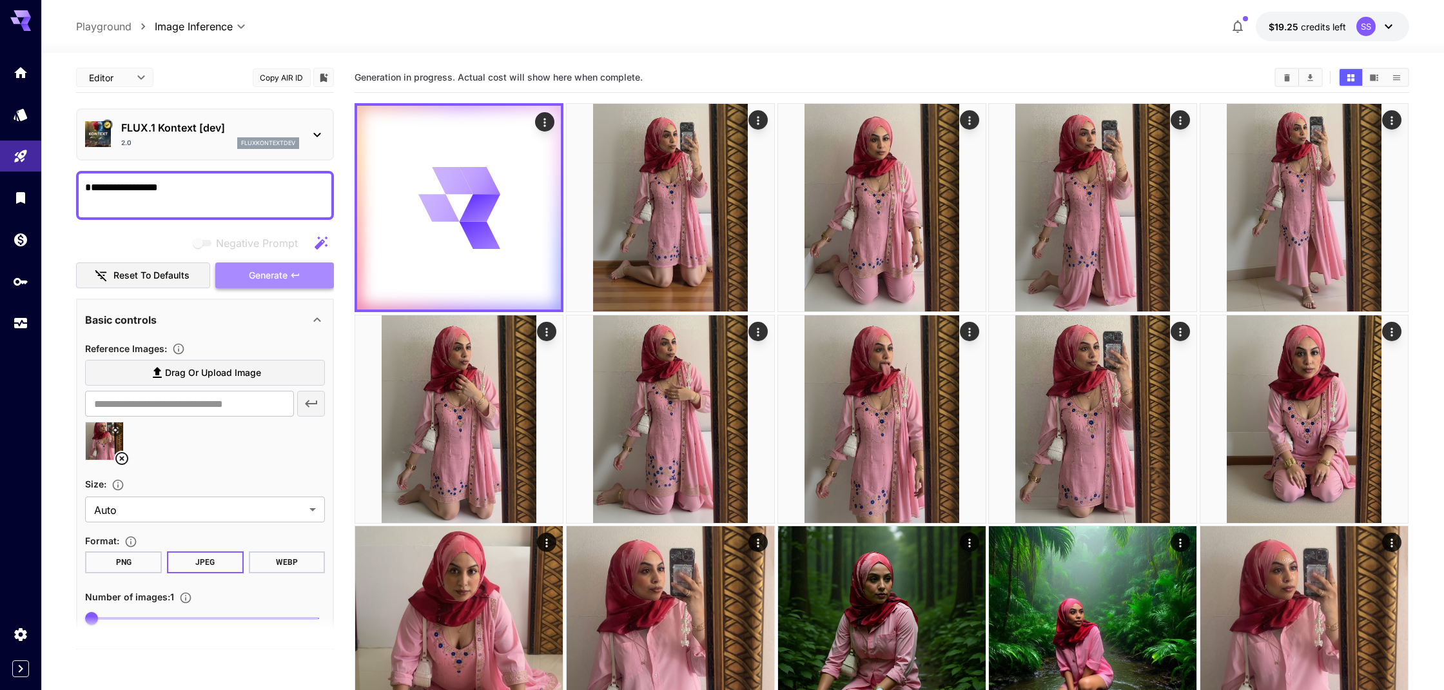
click at [262, 274] on span "Generate" at bounding box center [268, 276] width 39 height 16
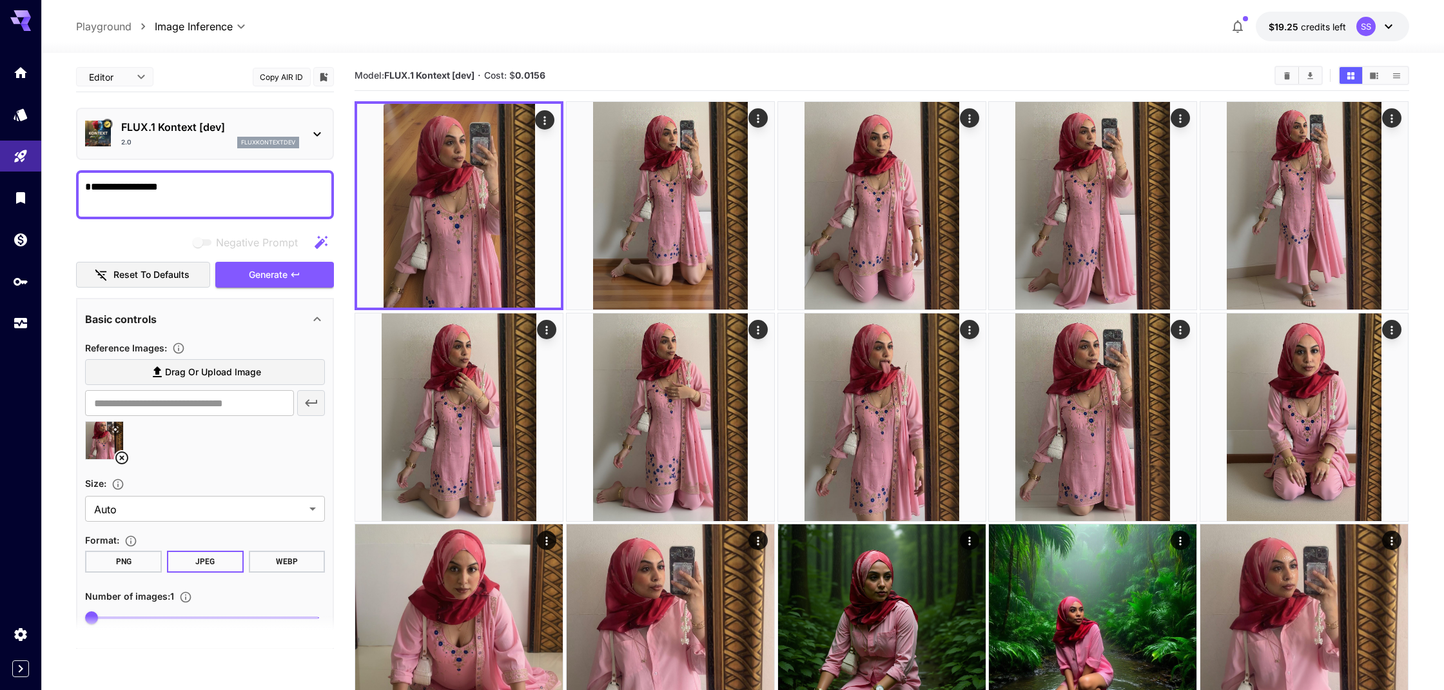
scroll to position [3, 0]
drag, startPoint x: 176, startPoint y: 187, endPoint x: 76, endPoint y: 186, distance: 99.9
click at [76, 185] on div "**********" at bounding box center [205, 194] width 258 height 49
type textarea "**********"
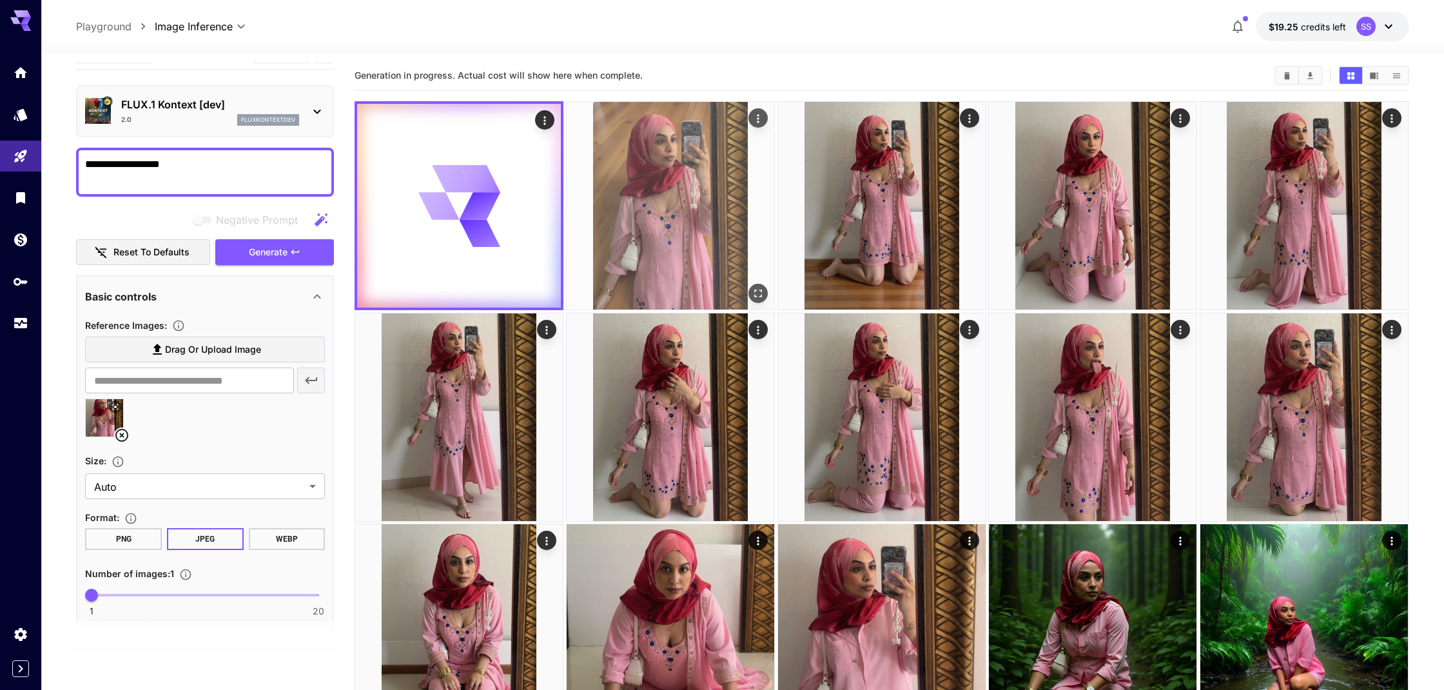
scroll to position [4, 0]
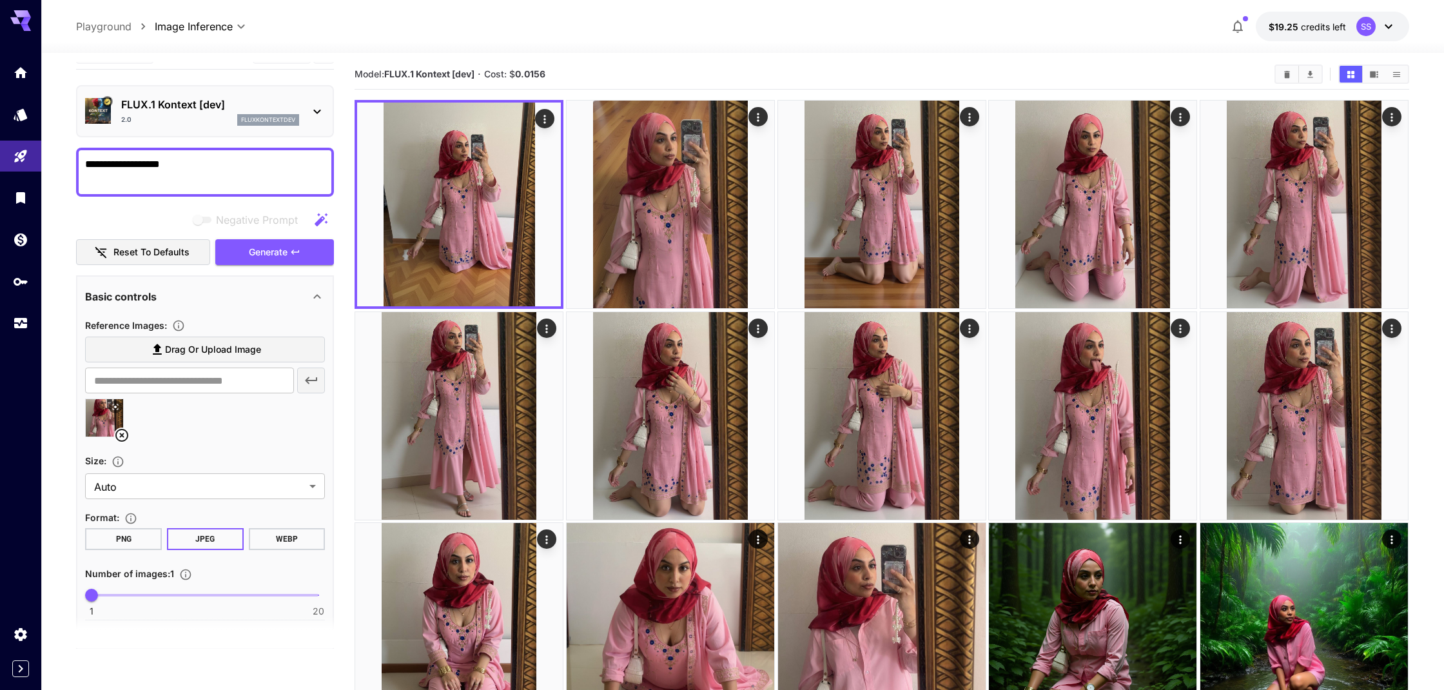
drag, startPoint x: 184, startPoint y: 166, endPoint x: 76, endPoint y: 167, distance: 107.7
click at [76, 165] on div "**********" at bounding box center [205, 172] width 258 height 49
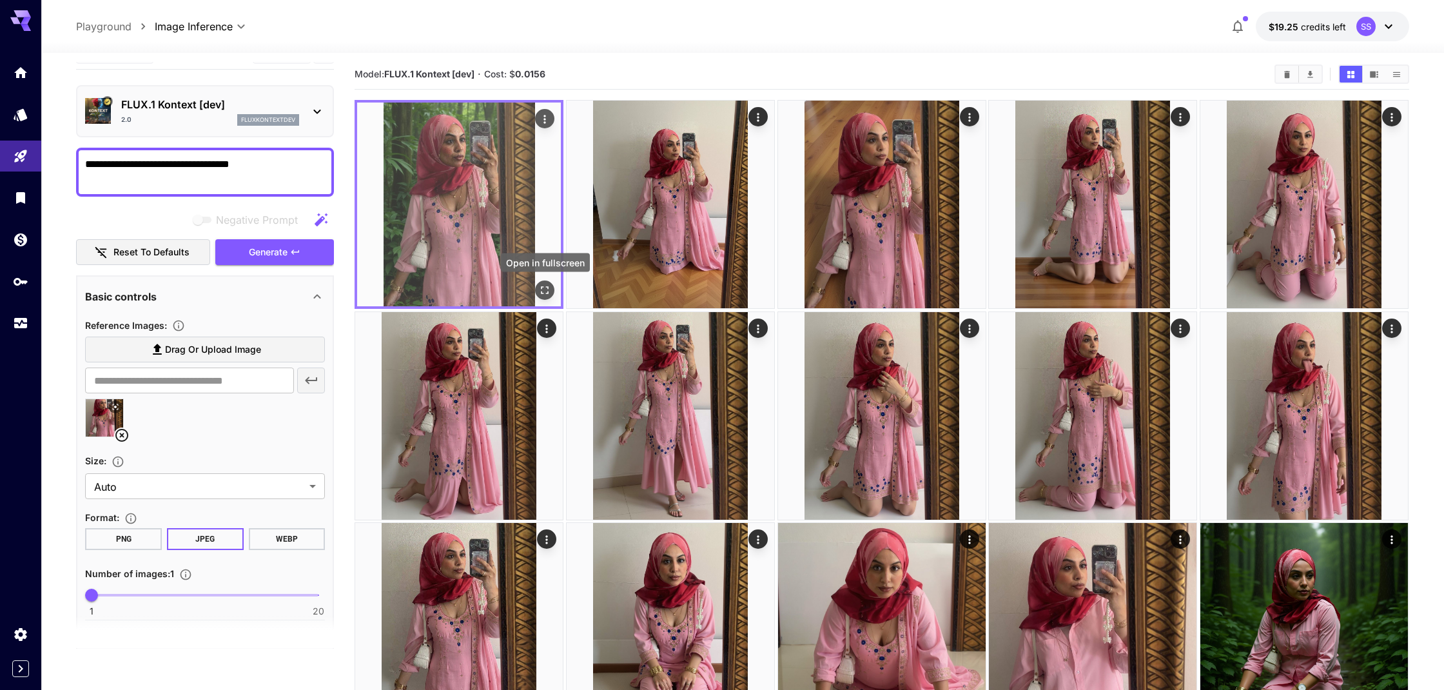
click at [546, 292] on icon "Open in fullscreen" at bounding box center [545, 290] width 13 height 13
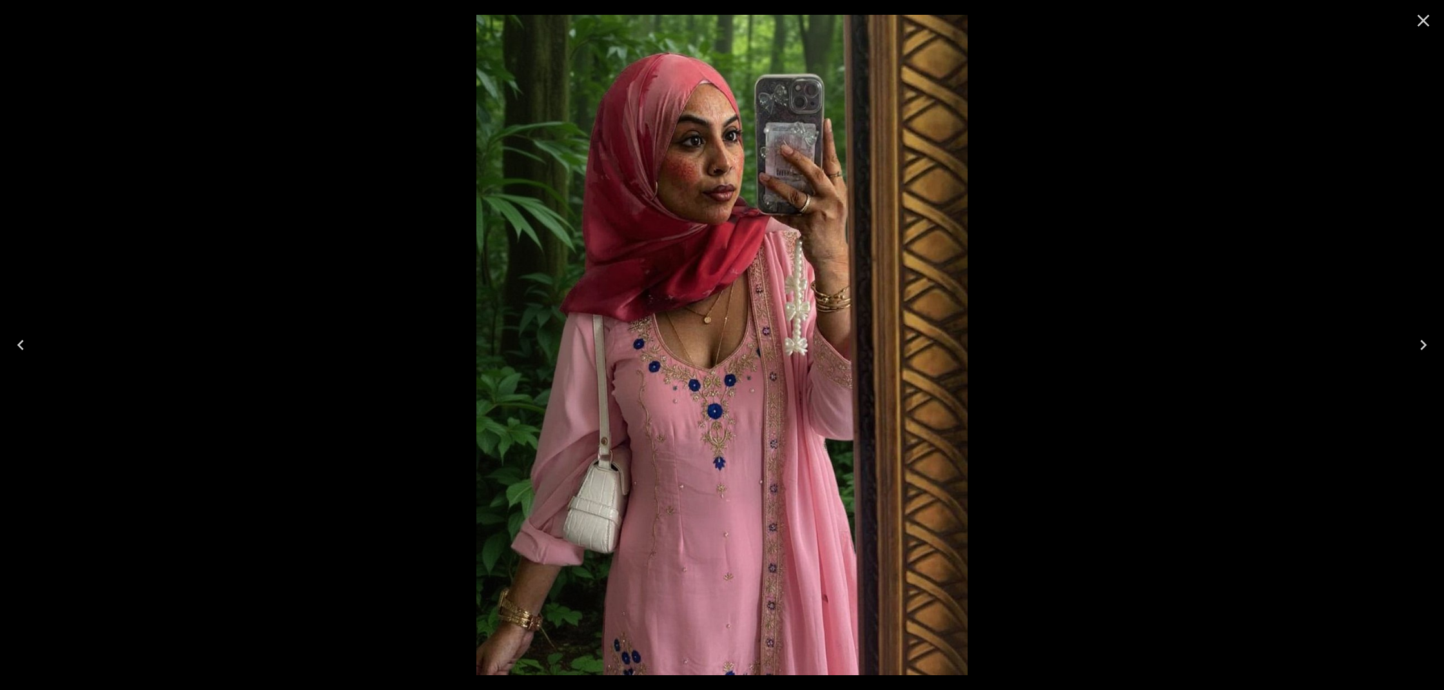
click at [1420, 23] on icon "Close" at bounding box center [1424, 21] width 12 height 12
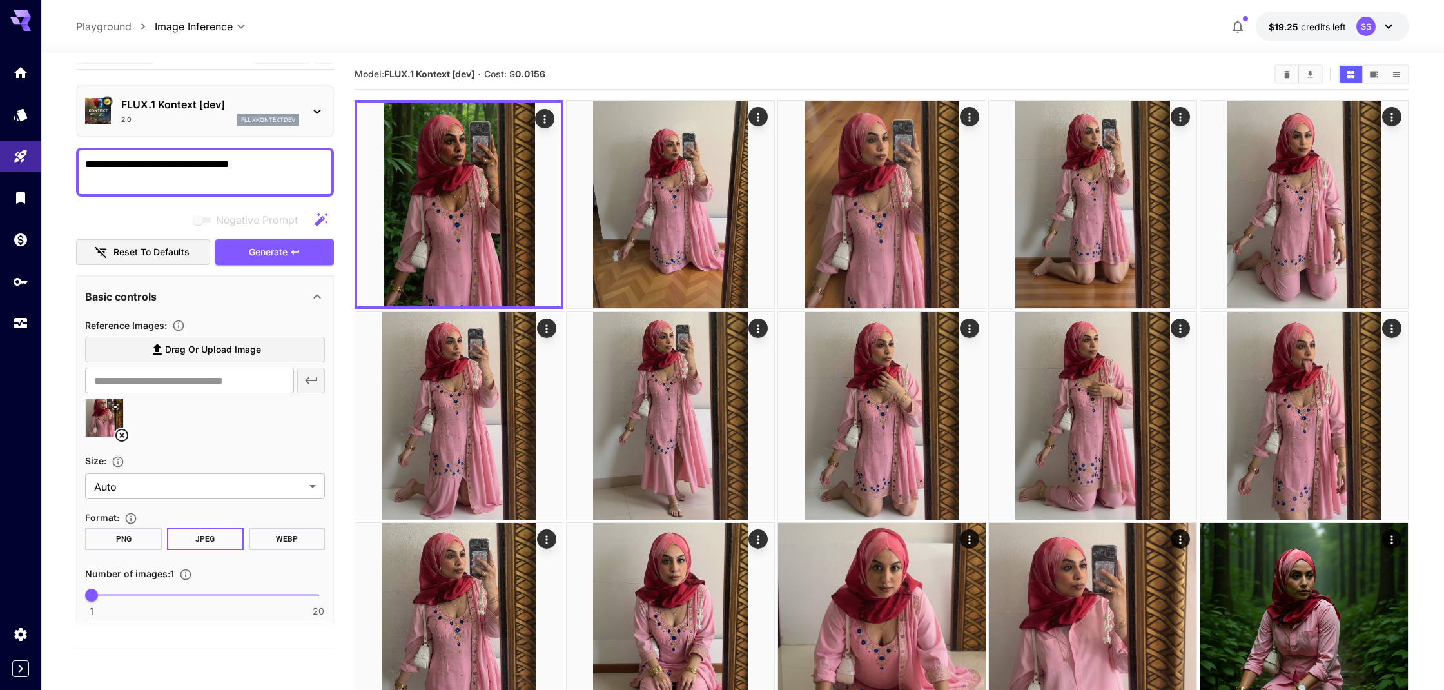
click at [226, 165] on textarea "**********" at bounding box center [205, 172] width 240 height 31
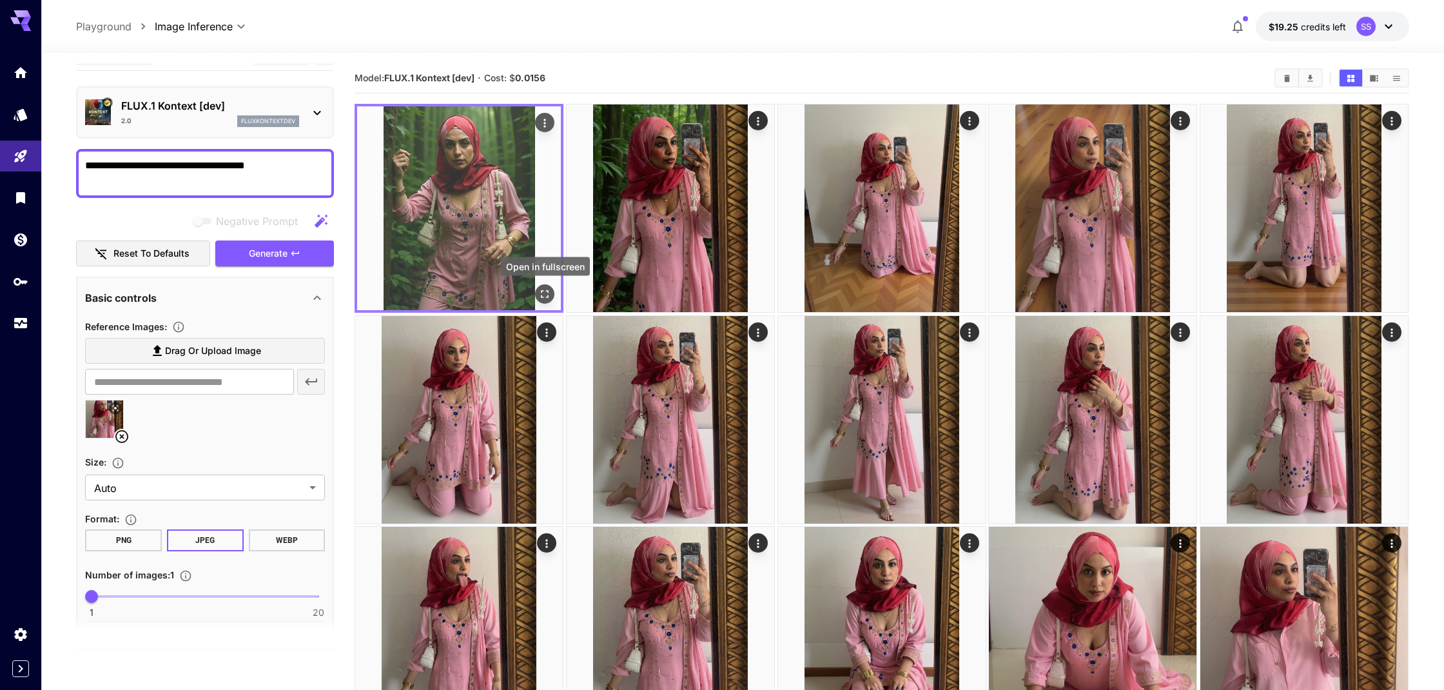
scroll to position [-1, 0]
type textarea "**********"
click at [550, 298] on icon "Open in fullscreen" at bounding box center [545, 294] width 13 height 13
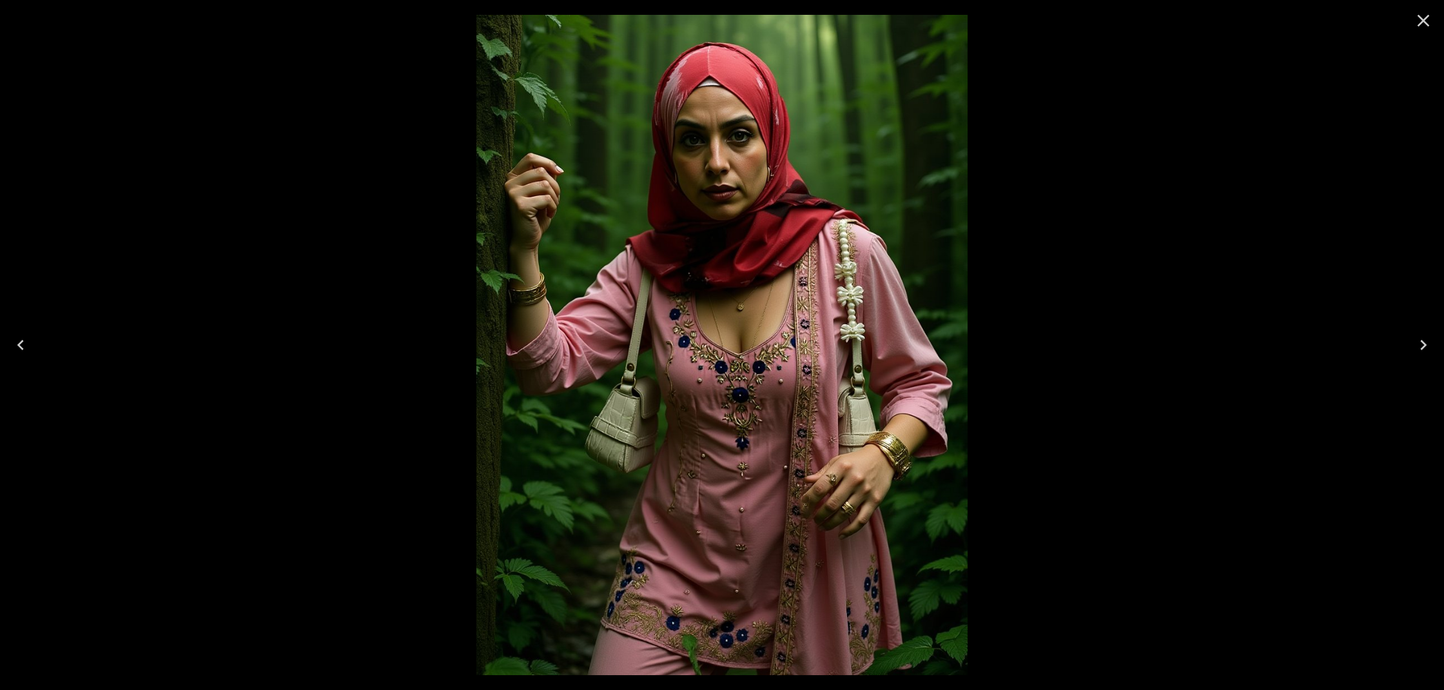
click at [1424, 26] on icon "Close" at bounding box center [1423, 20] width 21 height 21
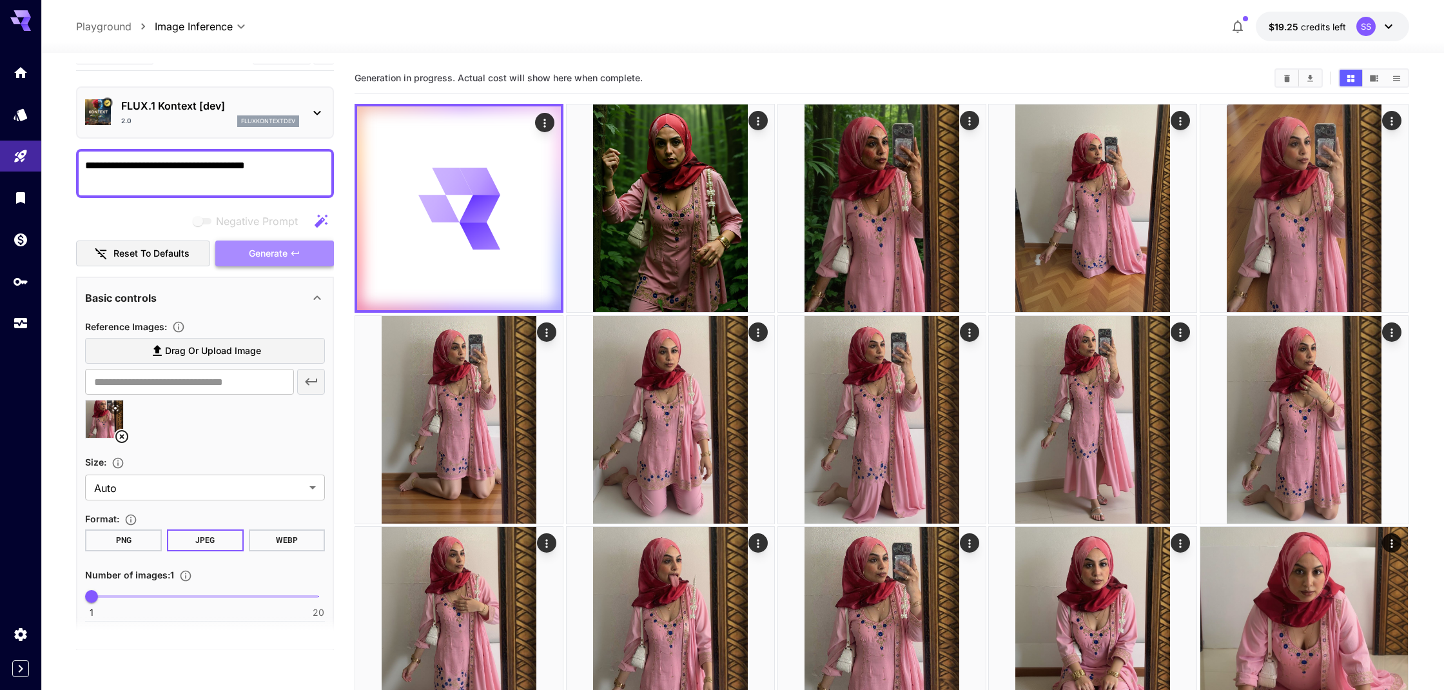
click at [271, 251] on span "Generate" at bounding box center [268, 254] width 39 height 16
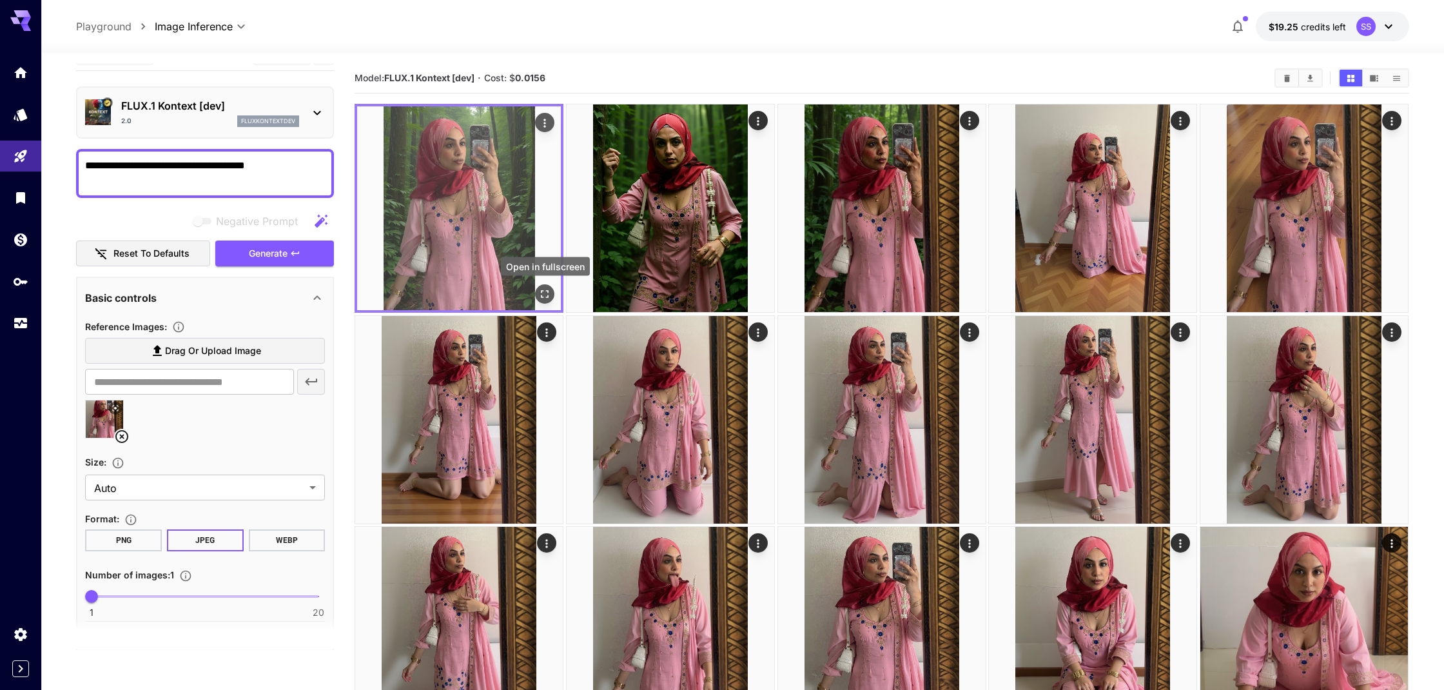
click at [543, 293] on icon "Open in fullscreen" at bounding box center [545, 294] width 13 height 13
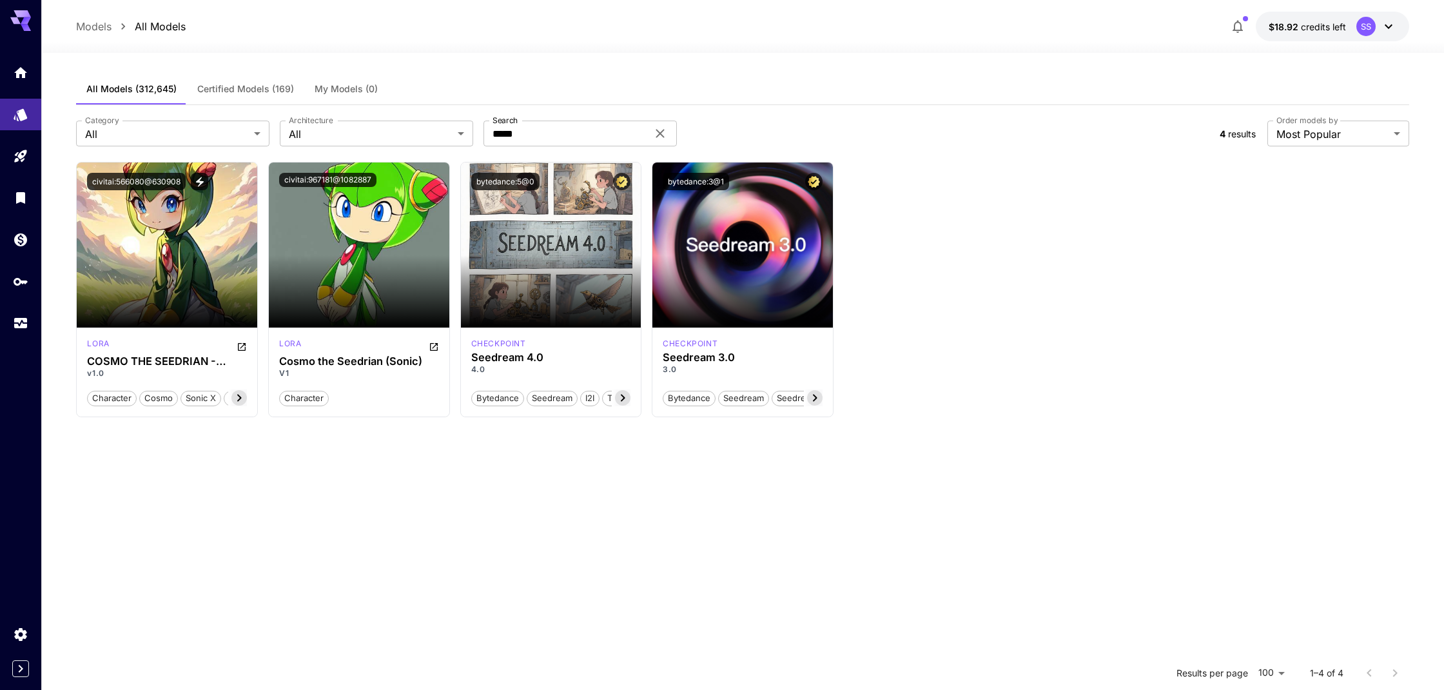
click at [93, 23] on p "Models" at bounding box center [93, 26] width 35 height 15
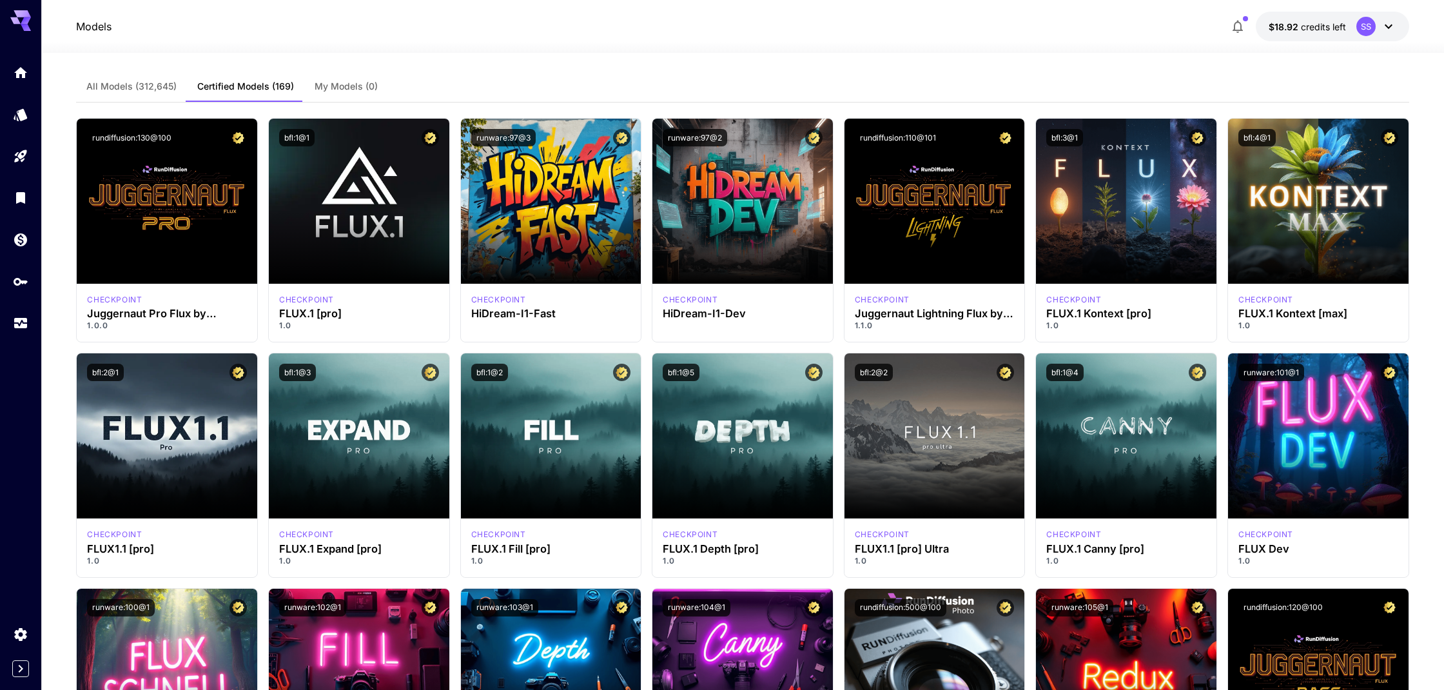
scroll to position [3, 0]
click at [128, 88] on span "All Models (312,645)" at bounding box center [131, 87] width 90 height 12
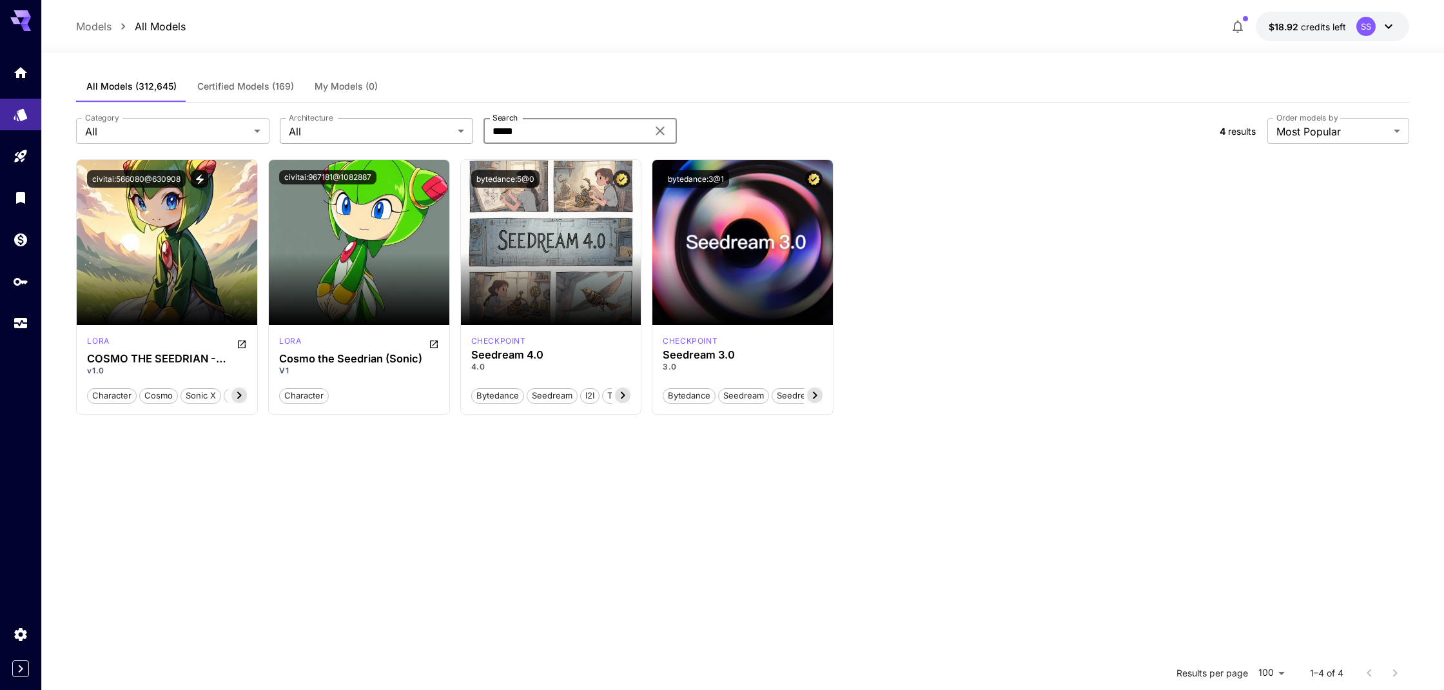
drag, startPoint x: 520, startPoint y: 129, endPoint x: 465, endPoint y: 137, distance: 54.8
click at [456, 131] on div "Category All *** Category Architecture All *** Architecture Search ***** Search" at bounding box center [642, 131] width 1133 height 26
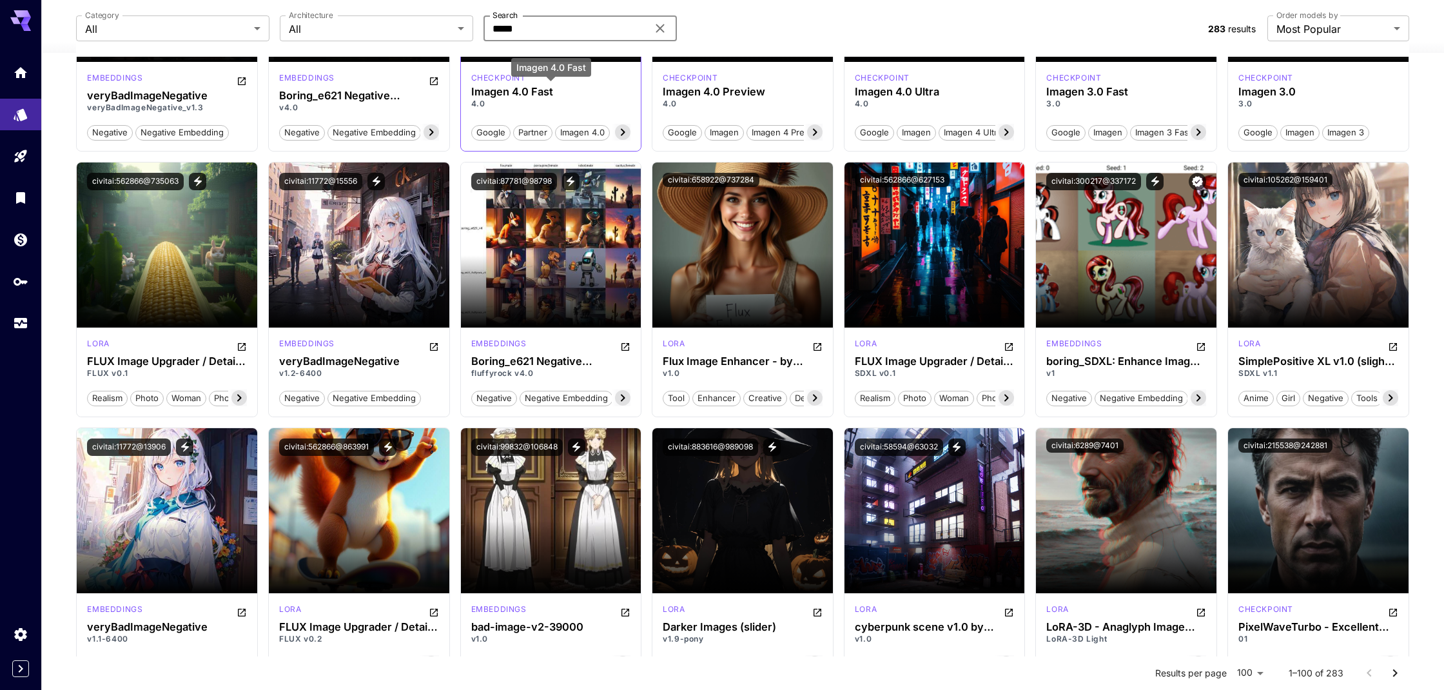
scroll to position [266, 0]
click at [821, 346] on icon "Open in CivitAI" at bounding box center [818, 347] width 8 height 8
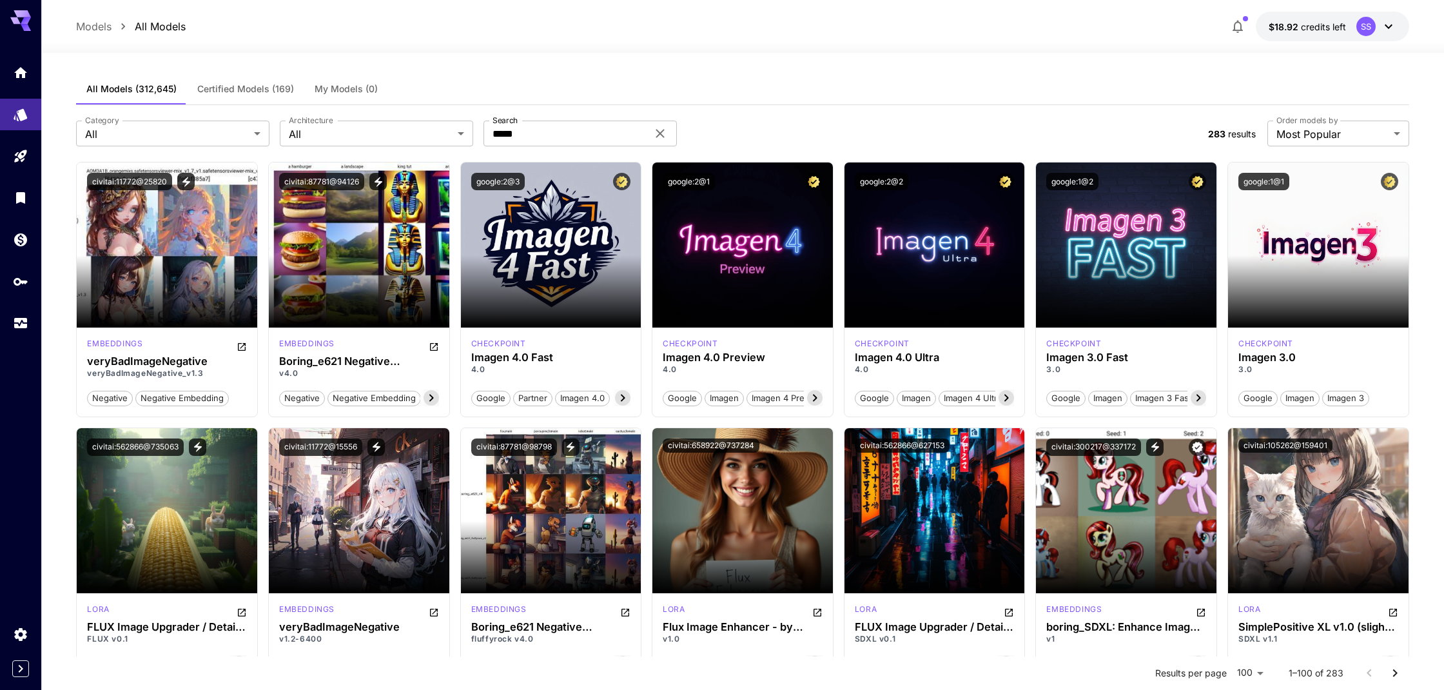
scroll to position [0, 0]
click at [157, 90] on span "All Models (312,645)" at bounding box center [131, 89] width 90 height 12
click at [161, 90] on span "All Models (312,645)" at bounding box center [131, 89] width 90 height 12
drag, startPoint x: 533, startPoint y: 132, endPoint x: 454, endPoint y: 135, distance: 79.3
click at [454, 135] on div "Category All *** Category Architecture All *** Architecture Search ***** Search" at bounding box center [637, 134] width 1122 height 26
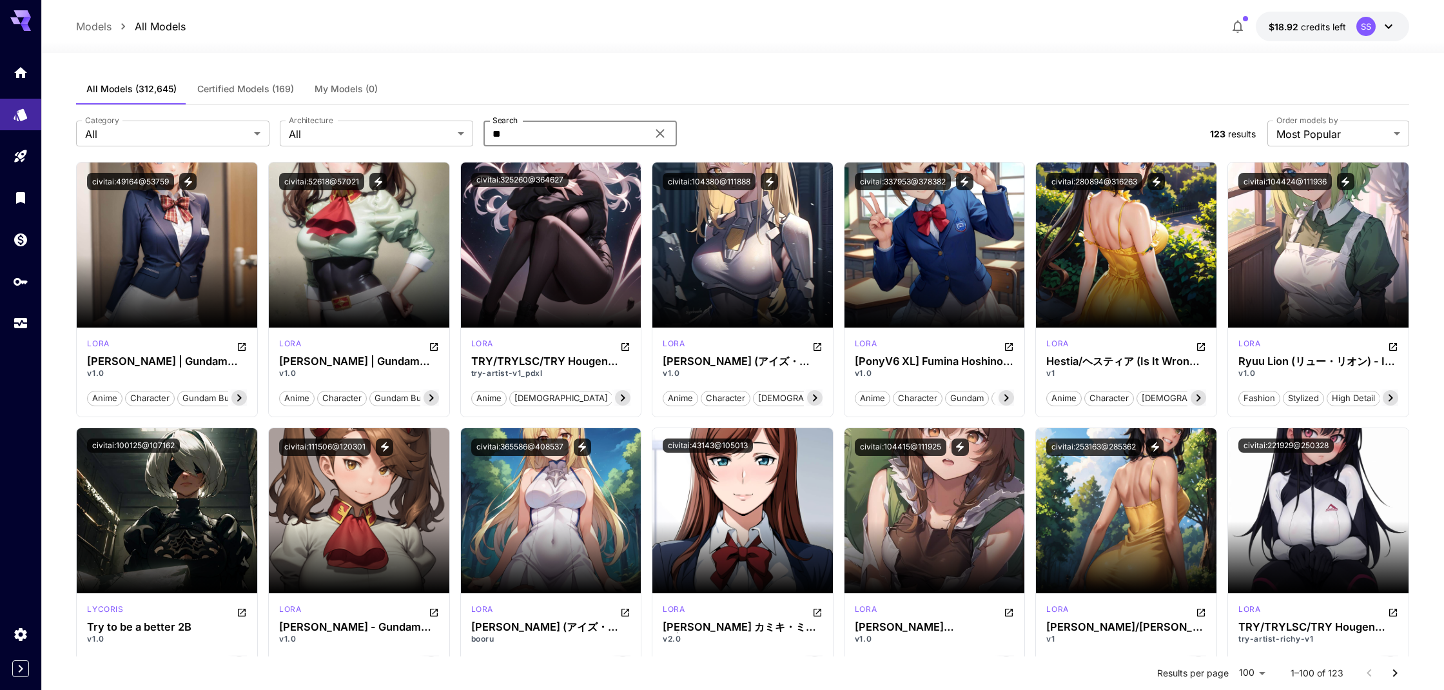
type input "*"
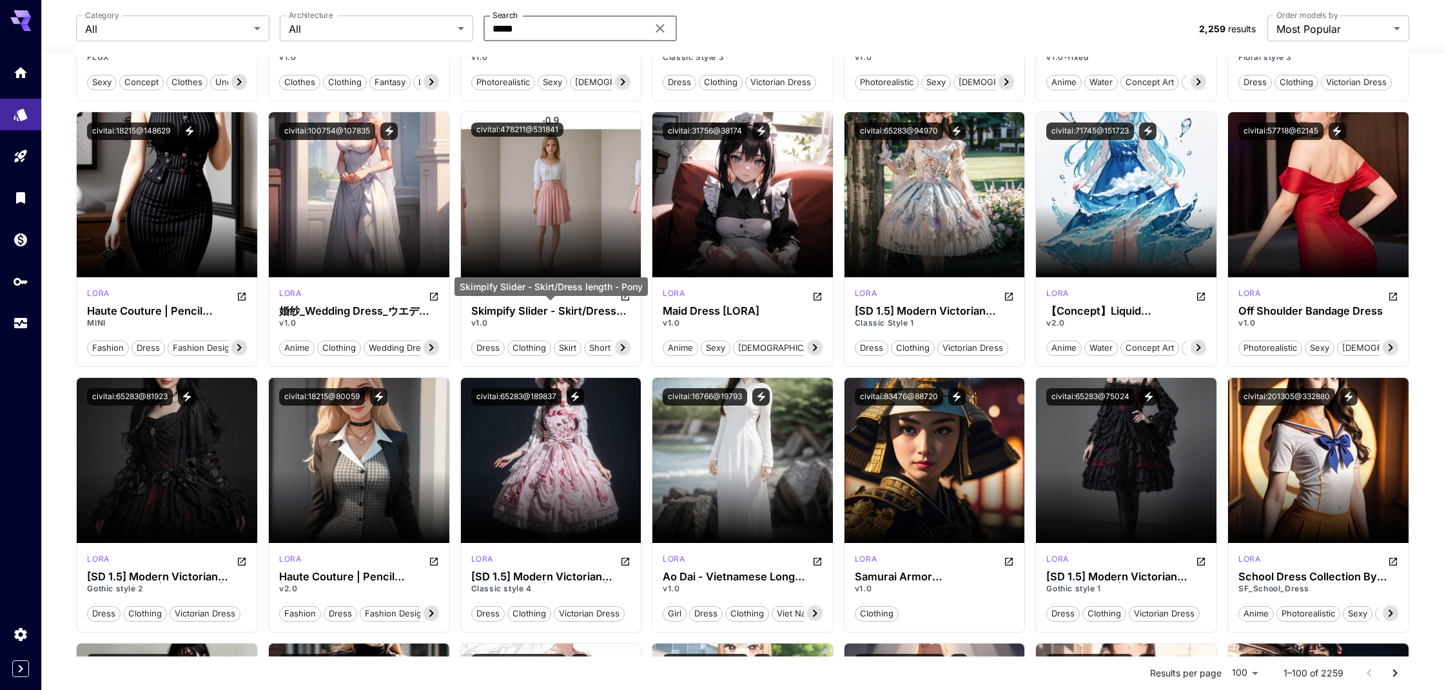
scroll to position [583, 1]
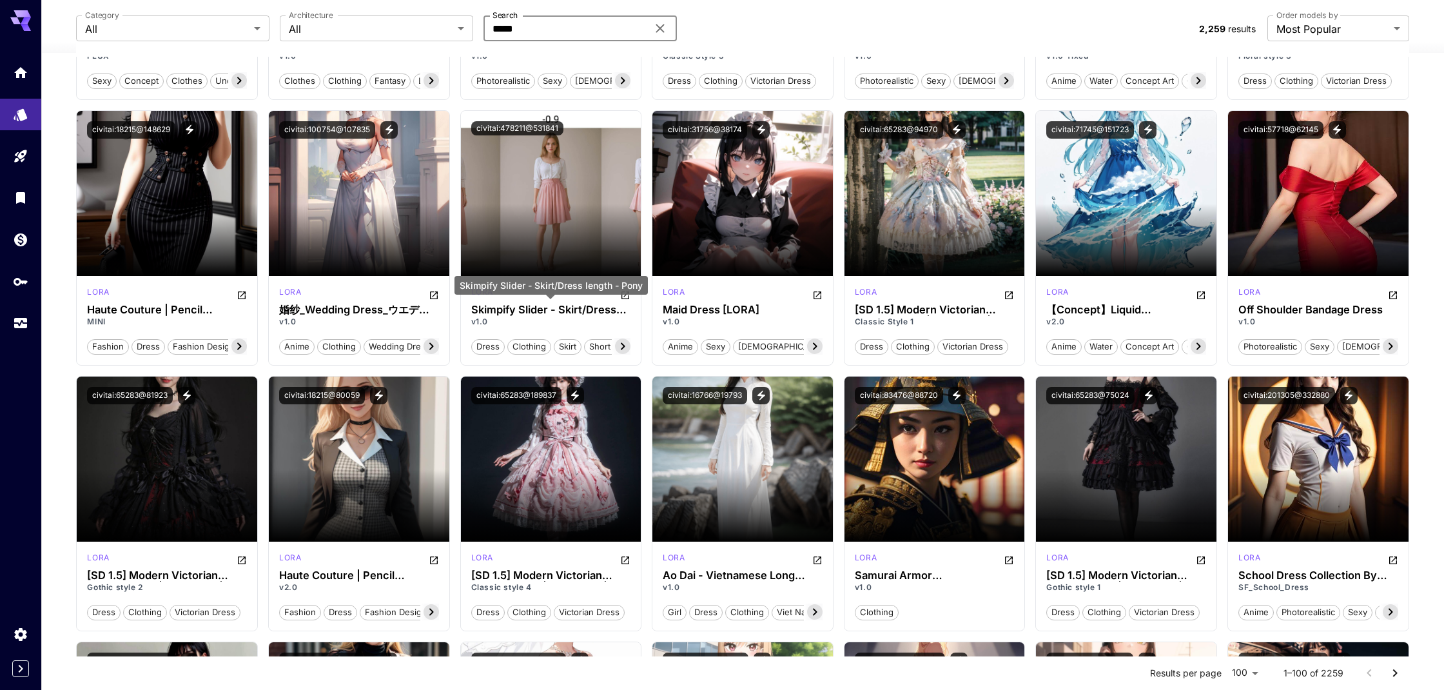
click at [627, 296] on div "Skimpify Slider - Skirt/Dress length - Pony" at bounding box center [550, 290] width 193 height 28
click at [625, 293] on div "Skimpify Slider - Skirt/Dress length - Pony" at bounding box center [550, 285] width 193 height 19
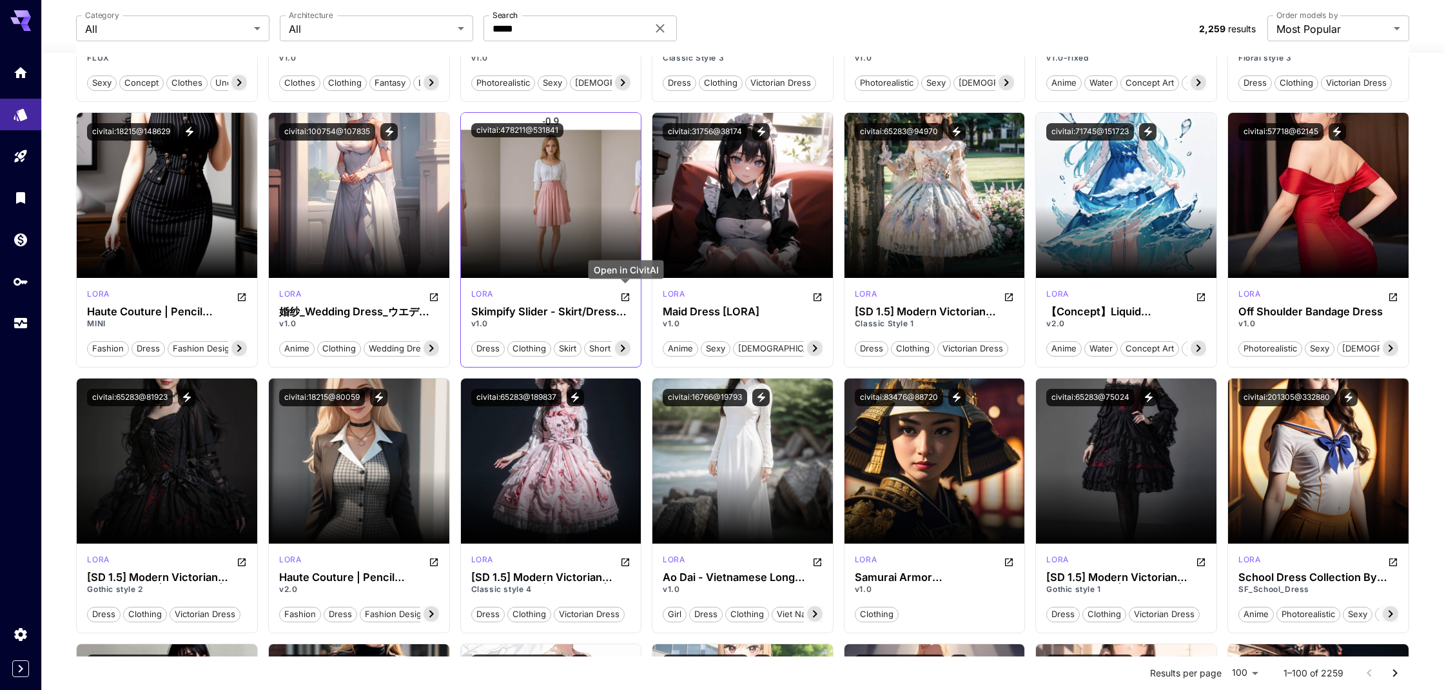
scroll to position [582, 1]
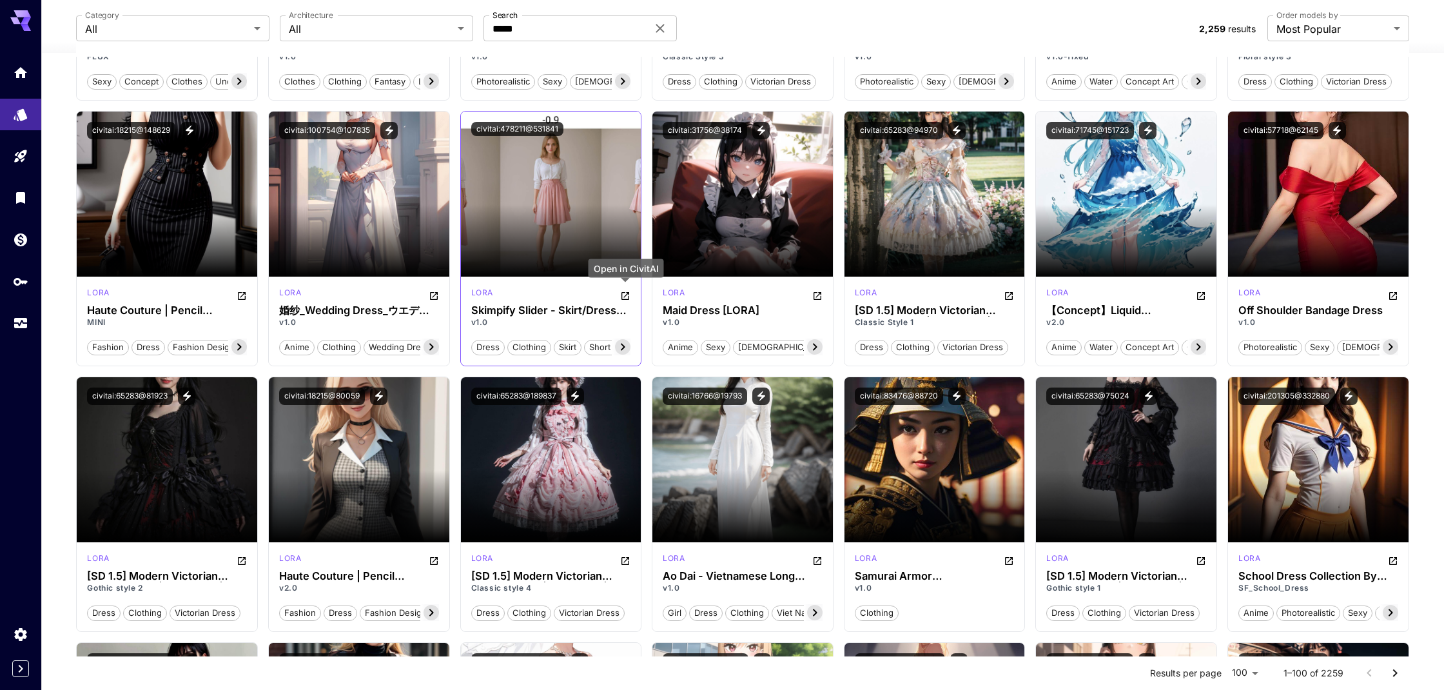
click at [622, 296] on icon "Open in CivitAI" at bounding box center [625, 296] width 10 height 10
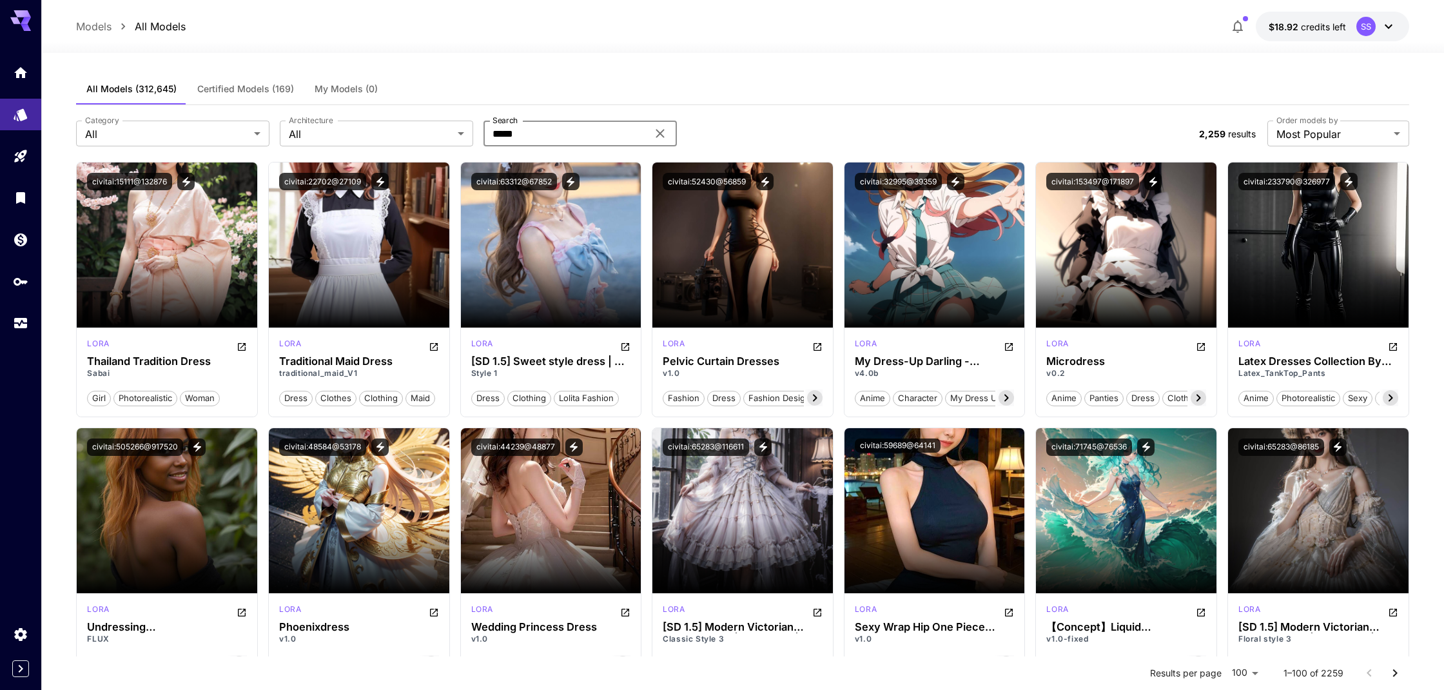
scroll to position [3, 1]
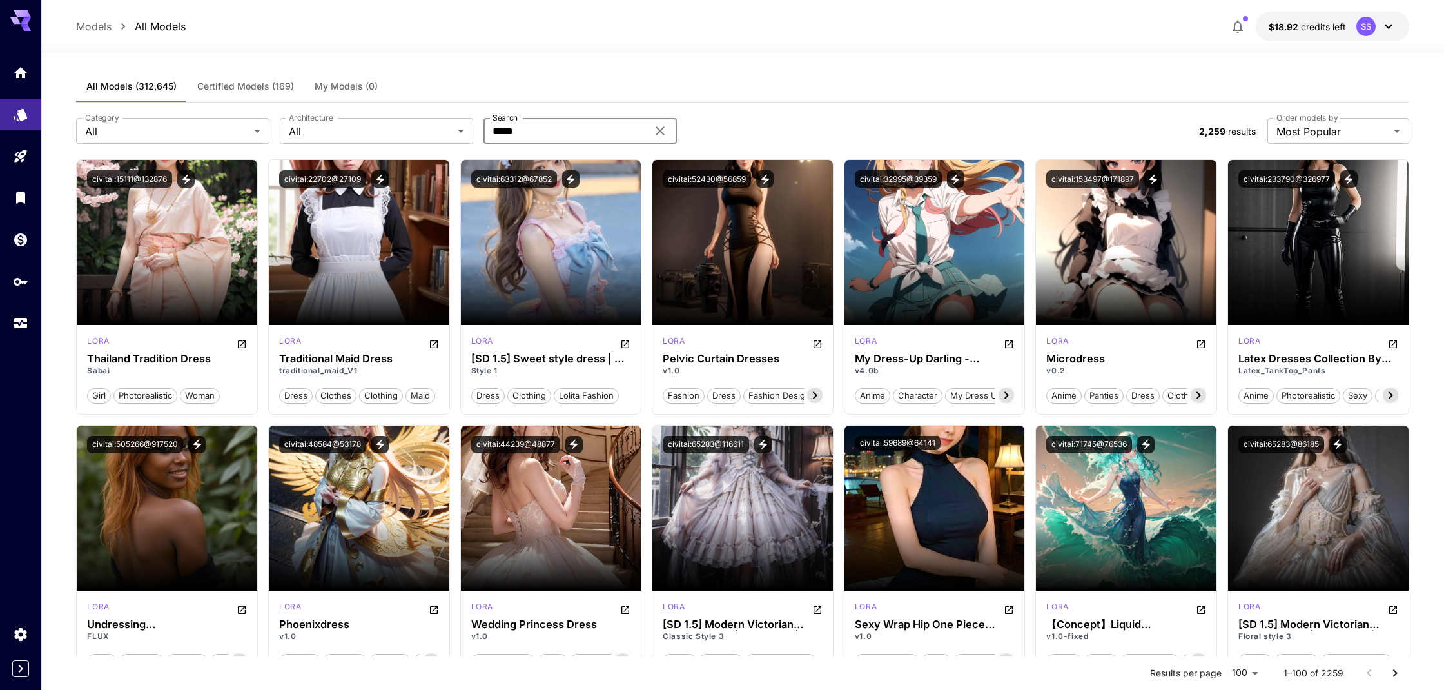
drag, startPoint x: 550, startPoint y: 132, endPoint x: 476, endPoint y: 133, distance: 73.5
click at [476, 133] on div "Category All *** Category Architecture All *** Architecture Search ***** Search" at bounding box center [632, 131] width 1113 height 26
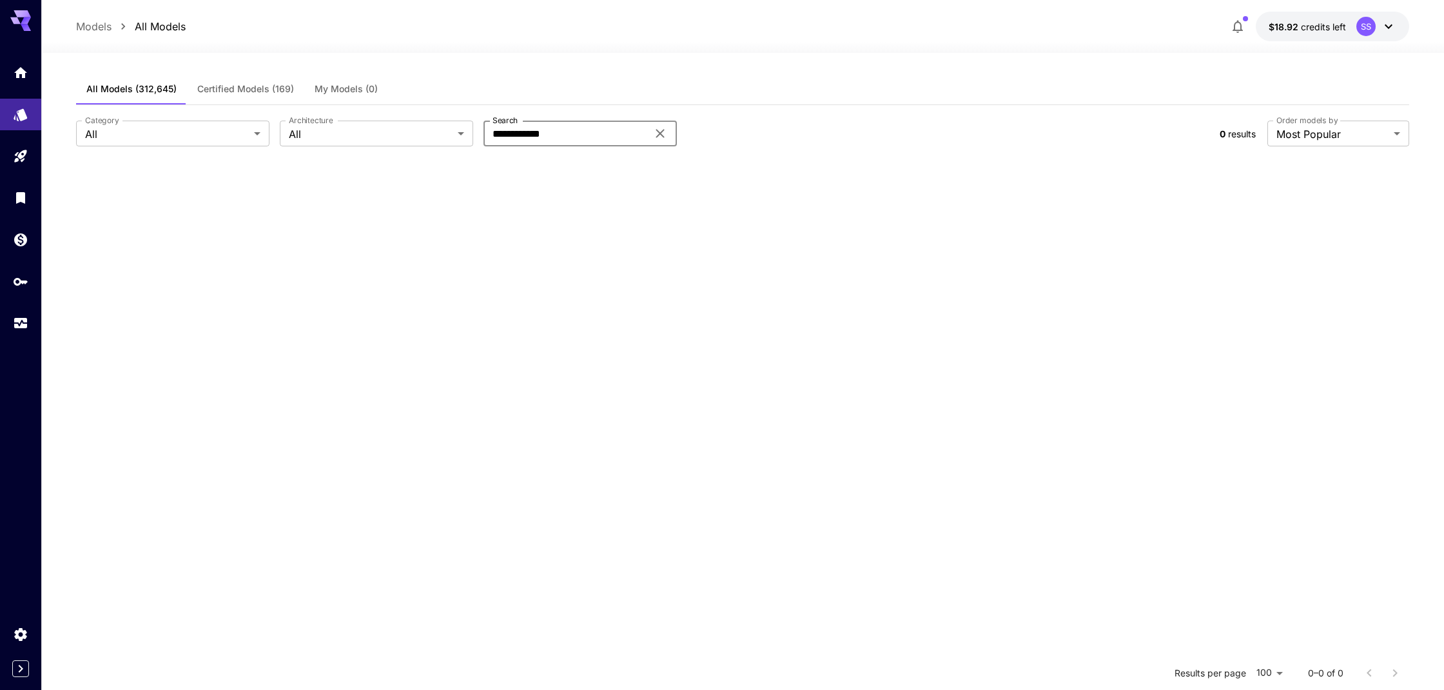
scroll to position [0, 0]
type input "*"
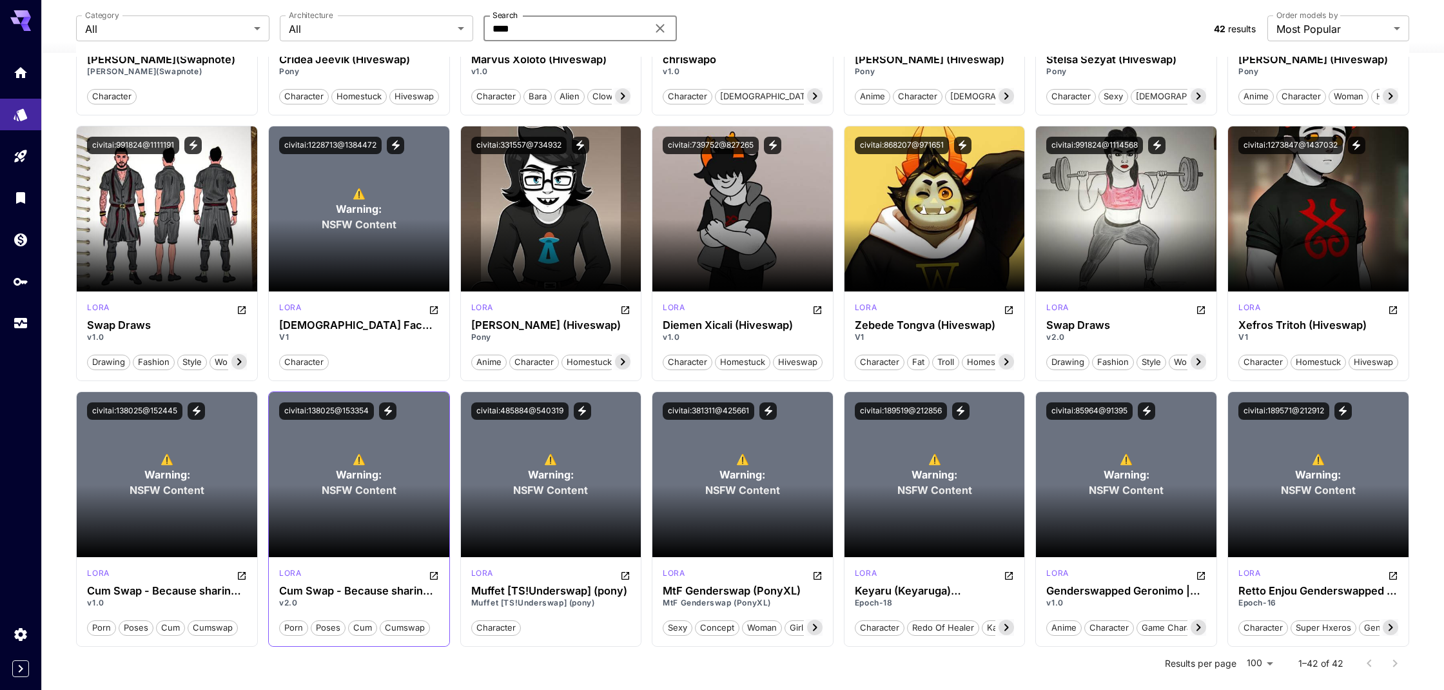
scroll to position [1094, 0]
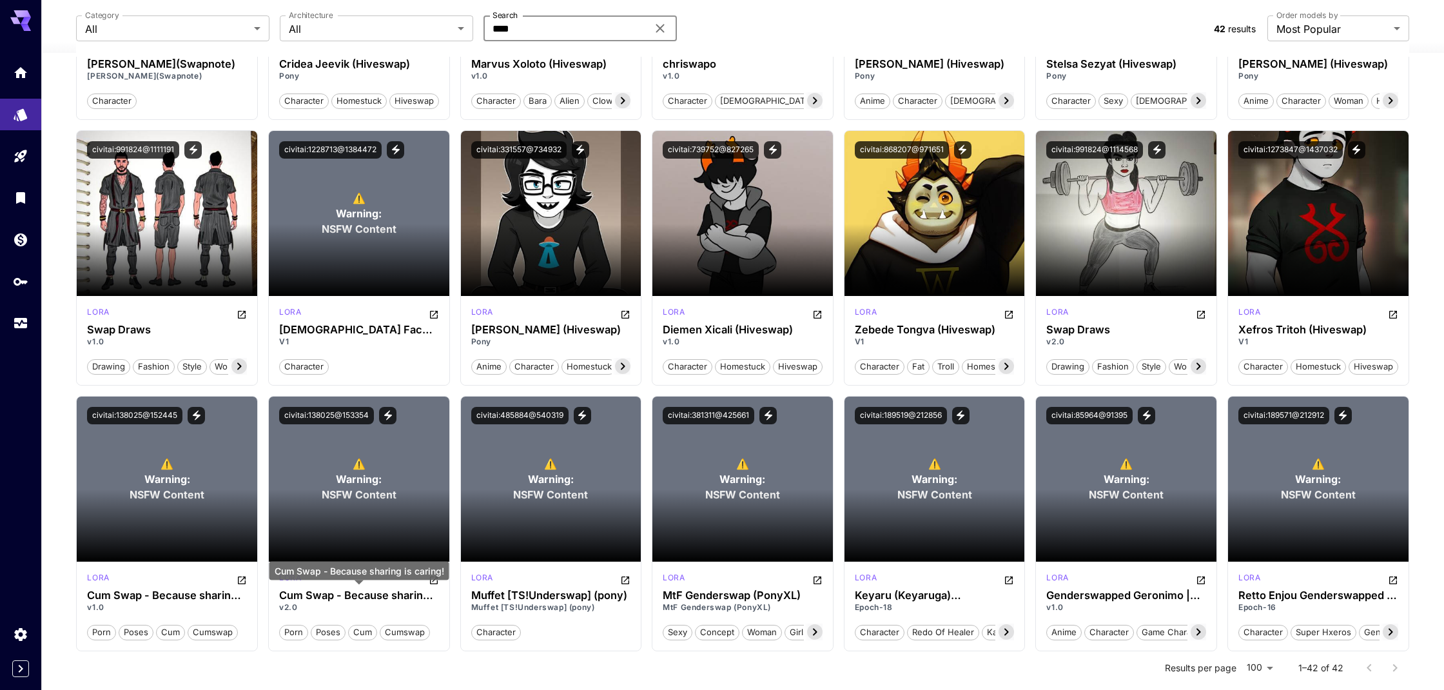
type input "****"
click at [434, 580] on div "Cum Swap - Because sharing is caring!" at bounding box center [359, 575] width 180 height 28
click at [418, 596] on h3 "Cum Swap - Because sharing is caring!" at bounding box center [359, 595] width 160 height 12
click at [434, 580] on div "Cum Swap - Because sharing is caring!" at bounding box center [359, 575] width 180 height 28
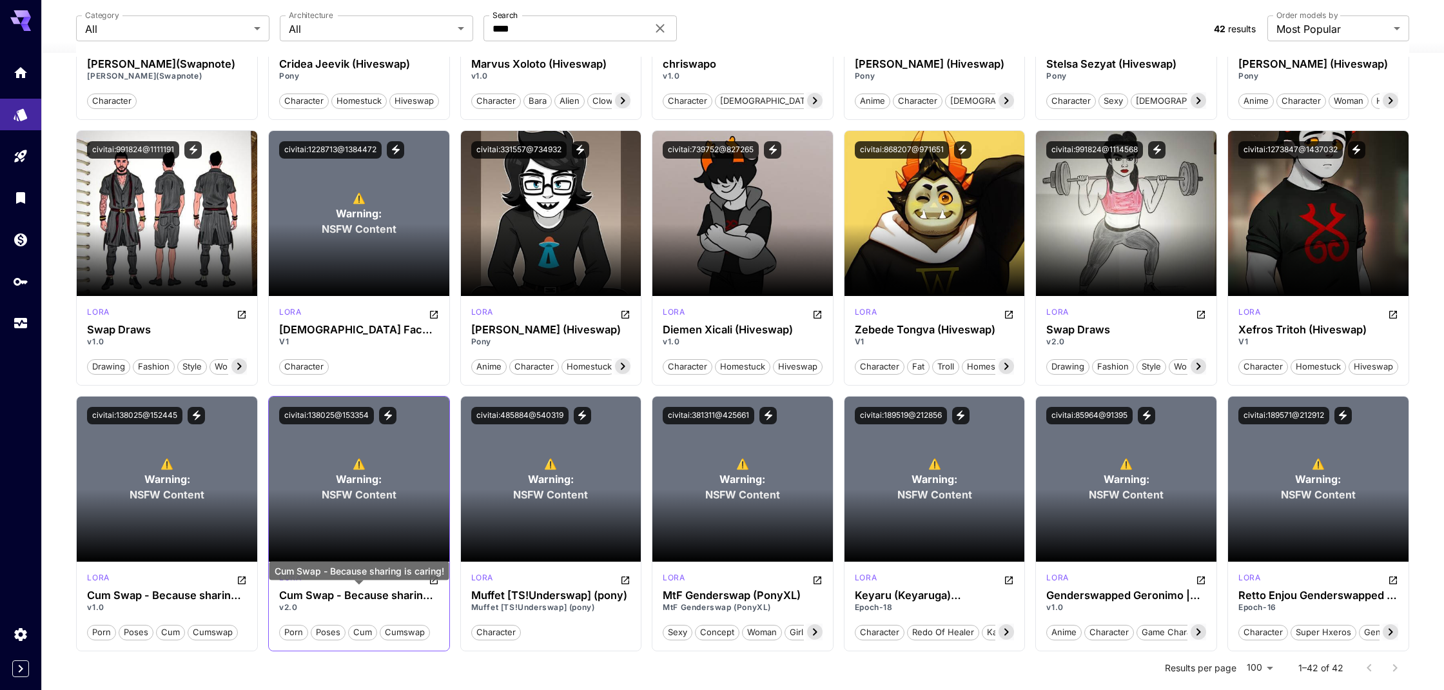
click at [431, 599] on h3 "Cum Swap - Because sharing is caring!" at bounding box center [359, 595] width 160 height 12
click at [434, 580] on div "Cum Swap - Because sharing is caring!" at bounding box center [359, 570] width 180 height 19
click at [433, 580] on div "Cum Swap - Because sharing is caring!" at bounding box center [359, 575] width 180 height 28
click at [400, 521] on section at bounding box center [359, 525] width 181 height 72
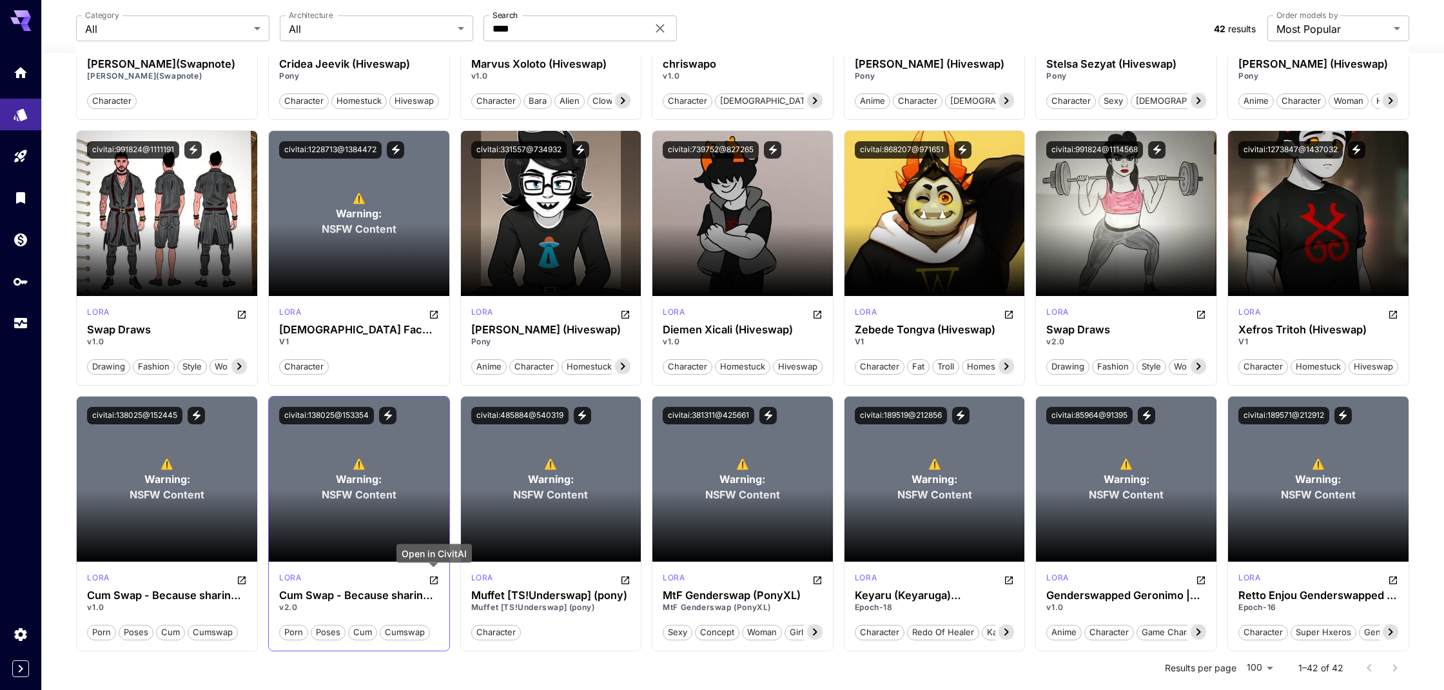
click at [432, 580] on icon "Open in CivitAI" at bounding box center [434, 580] width 10 height 10
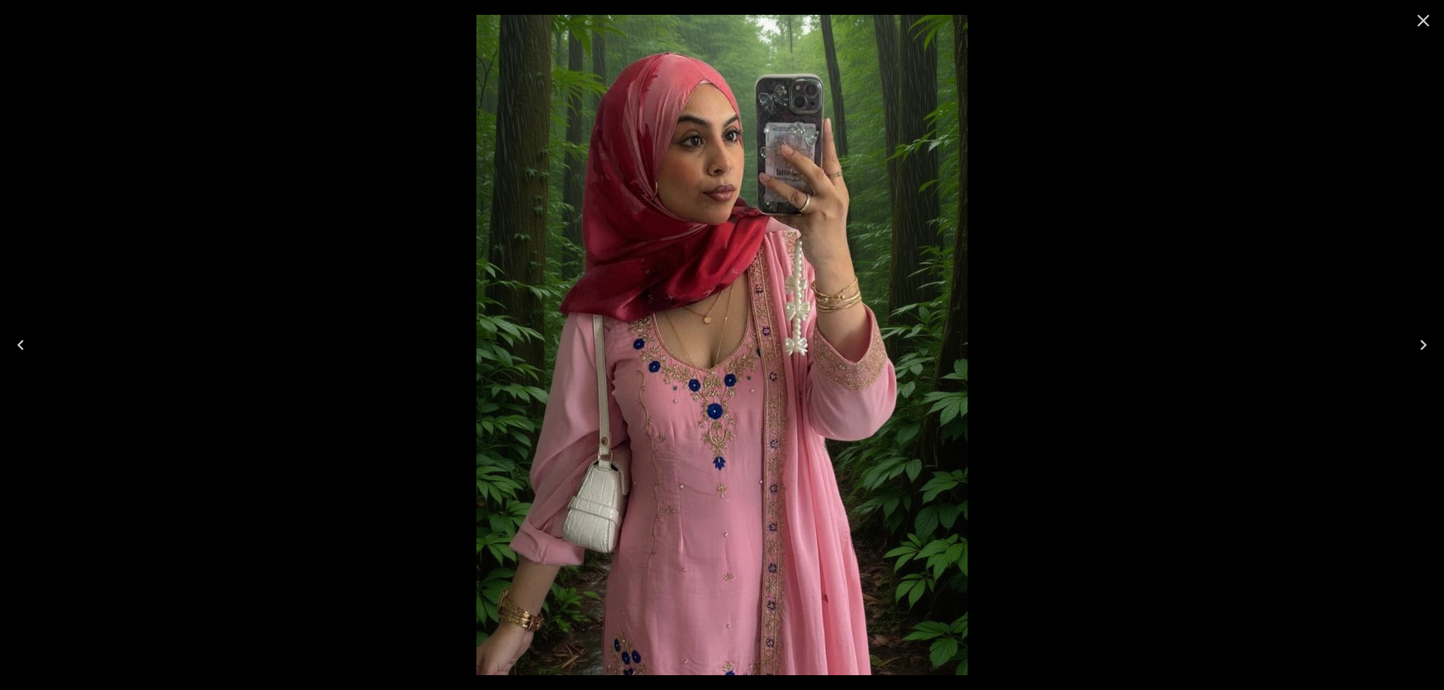
scroll to position [23, 0]
